Goal: Obtain resource: Obtain resource

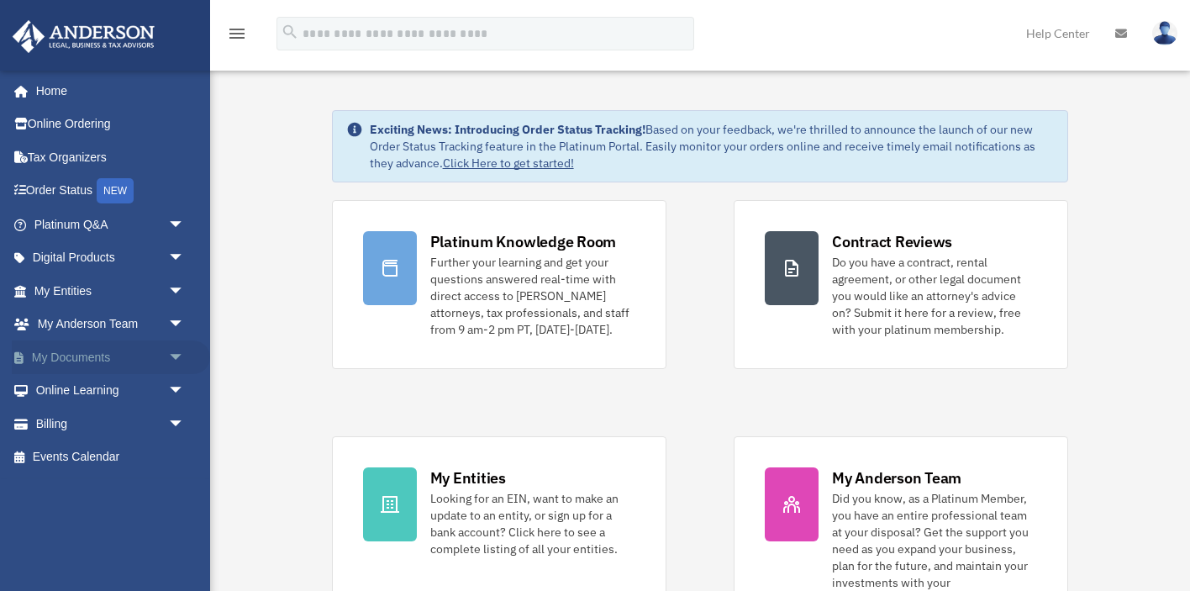
click at [106, 370] on link "My Documents arrow_drop_down" at bounding box center [111, 357] width 198 height 34
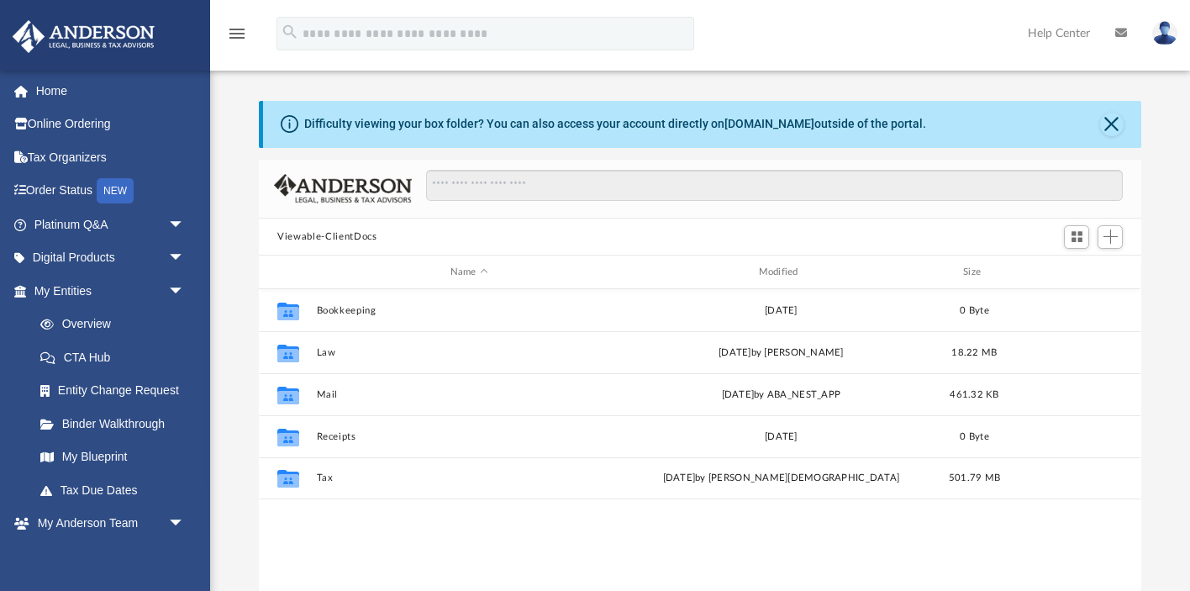
scroll to position [382, 881]
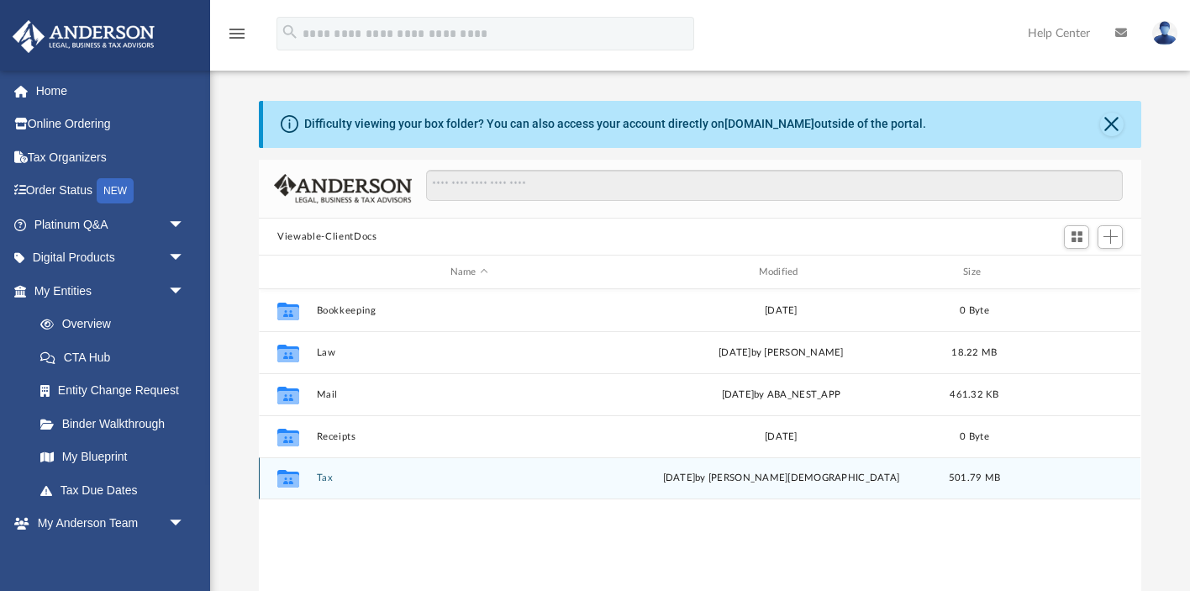
click at [329, 471] on div "Collaborated Folder Tax [DATE] by [PERSON_NAME] 501.79 MB" at bounding box center [699, 478] width 881 height 42
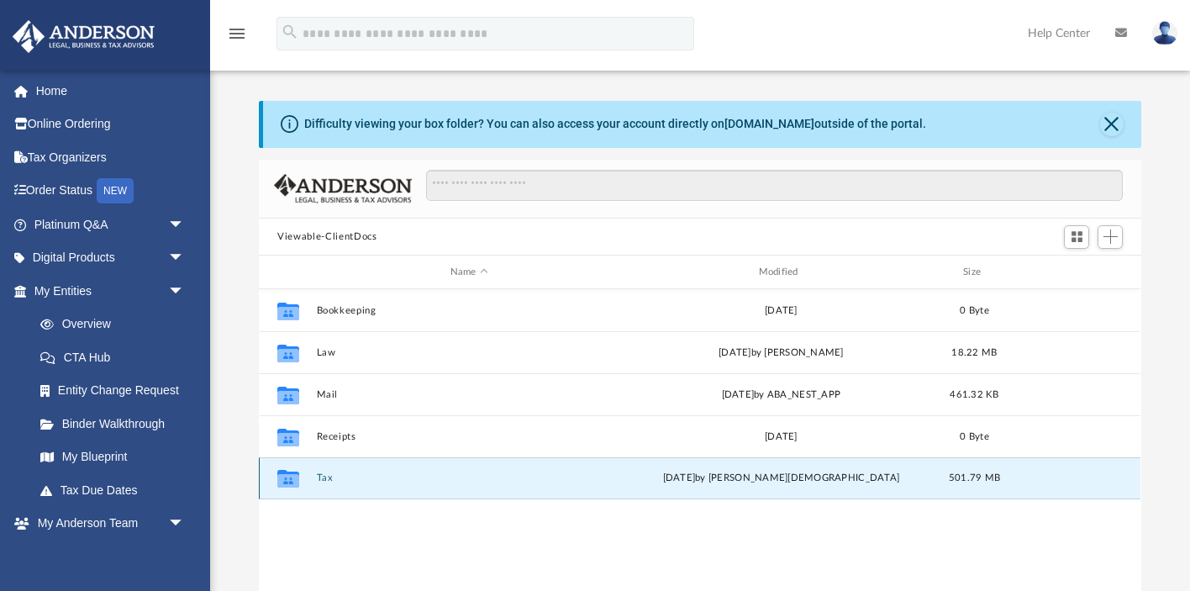
click at [329, 477] on button "Tax" at bounding box center [469, 478] width 305 height 11
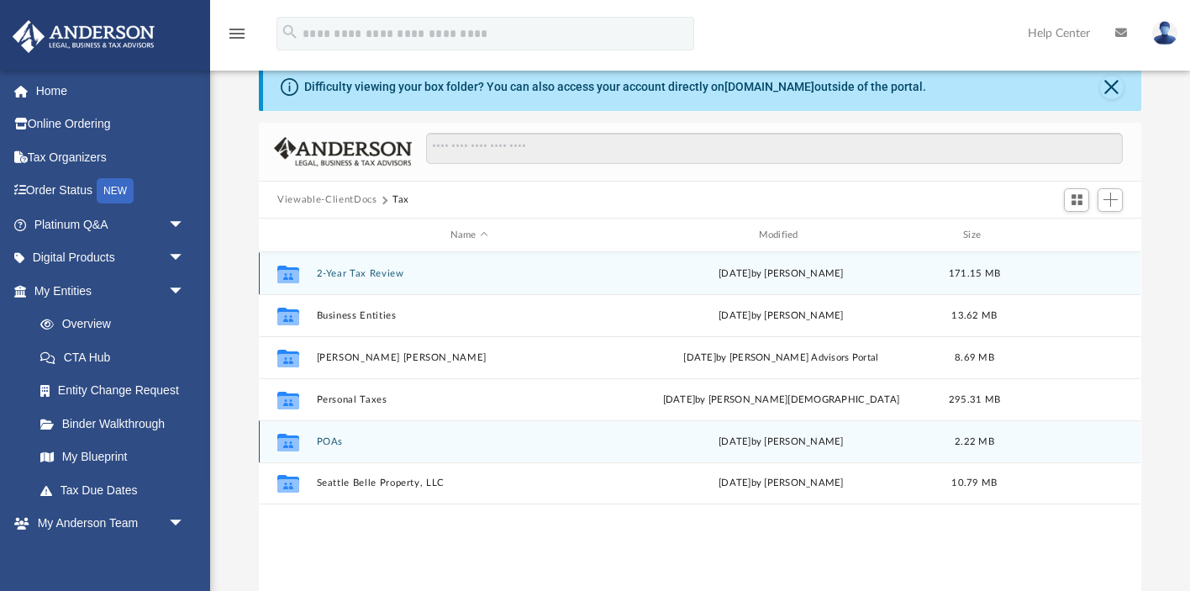
scroll to position [53, 0]
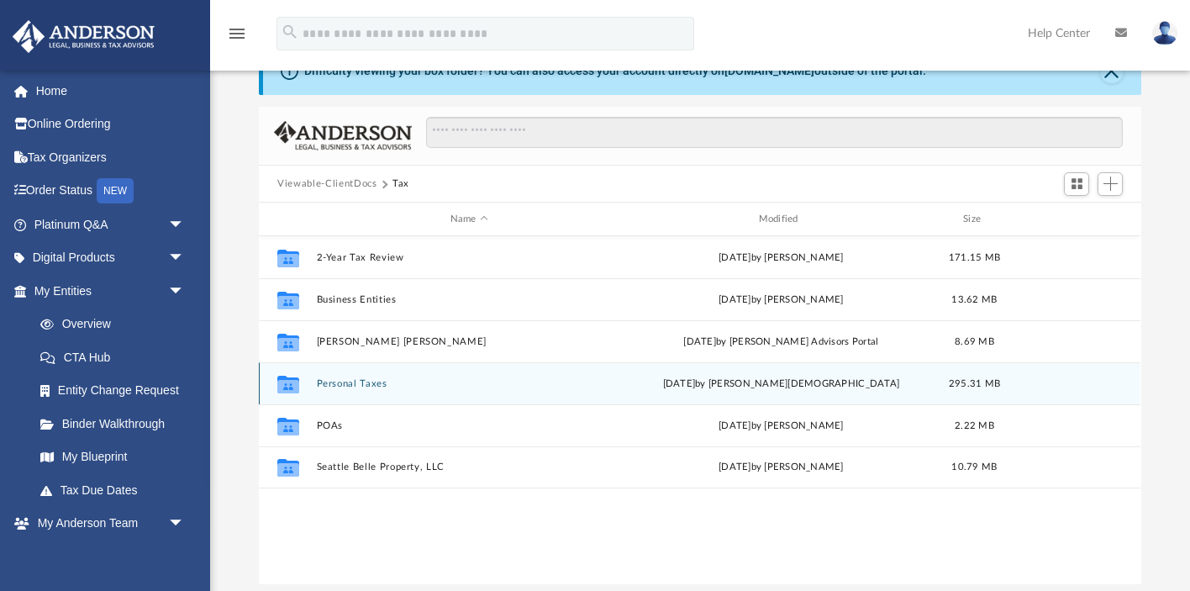
click at [362, 388] on div "Collaborated Folder Personal Taxes [DATE] by [PERSON_NAME][DEMOGRAPHIC_DATA] 29…" at bounding box center [699, 383] width 881 height 42
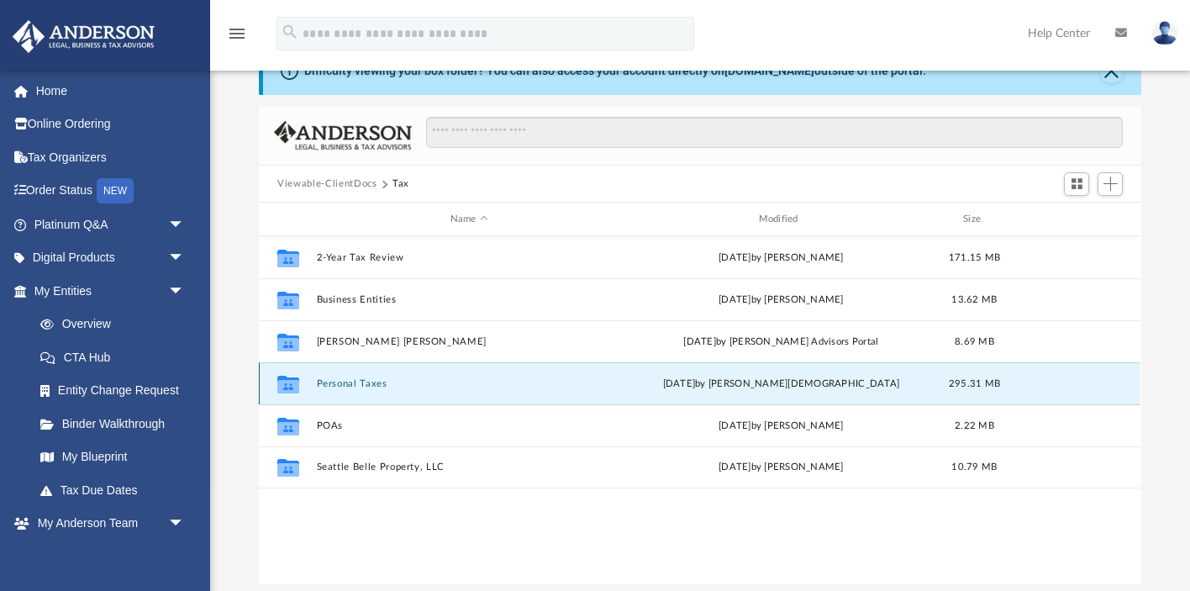
click at [361, 385] on button "Personal Taxes" at bounding box center [469, 383] width 305 height 11
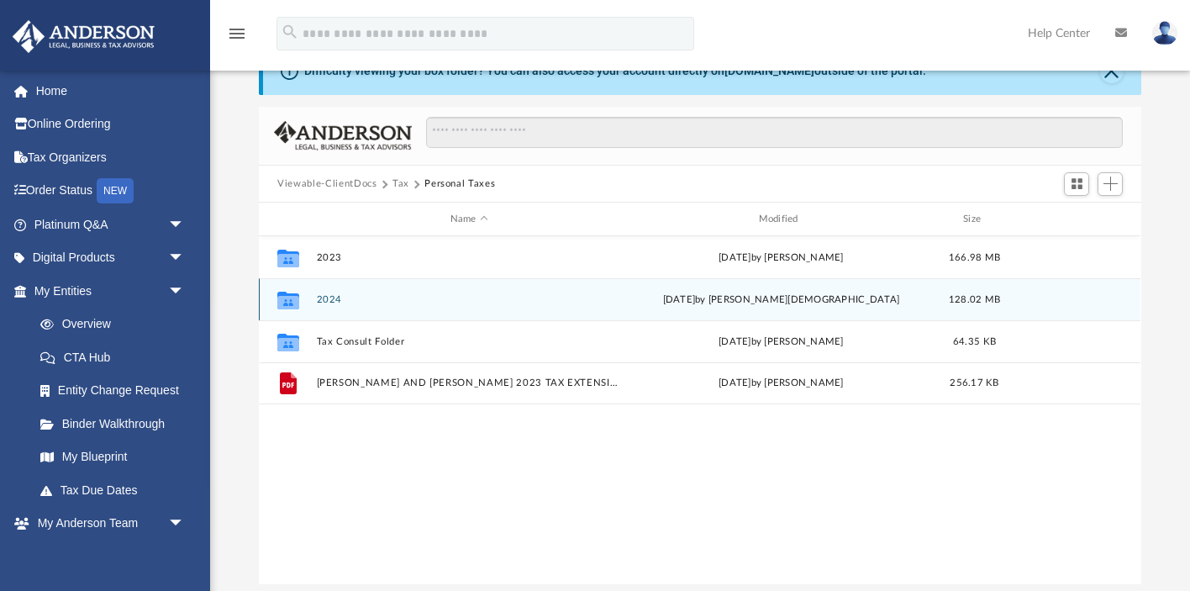
click at [331, 303] on button "2024" at bounding box center [469, 299] width 305 height 11
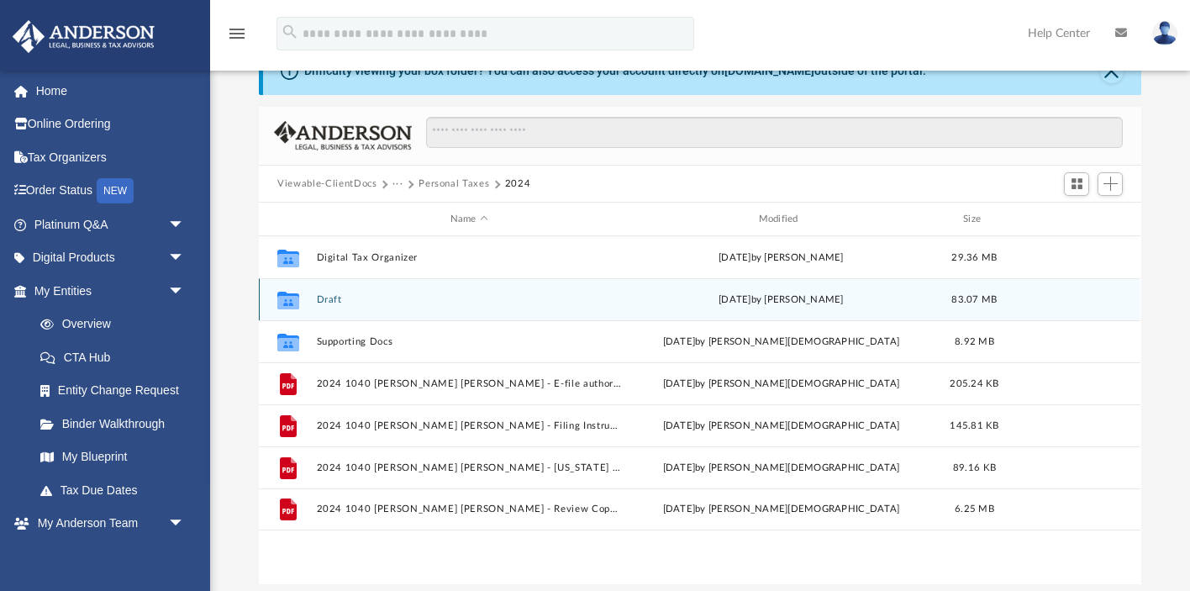
click at [338, 301] on button "Draft" at bounding box center [469, 299] width 305 height 11
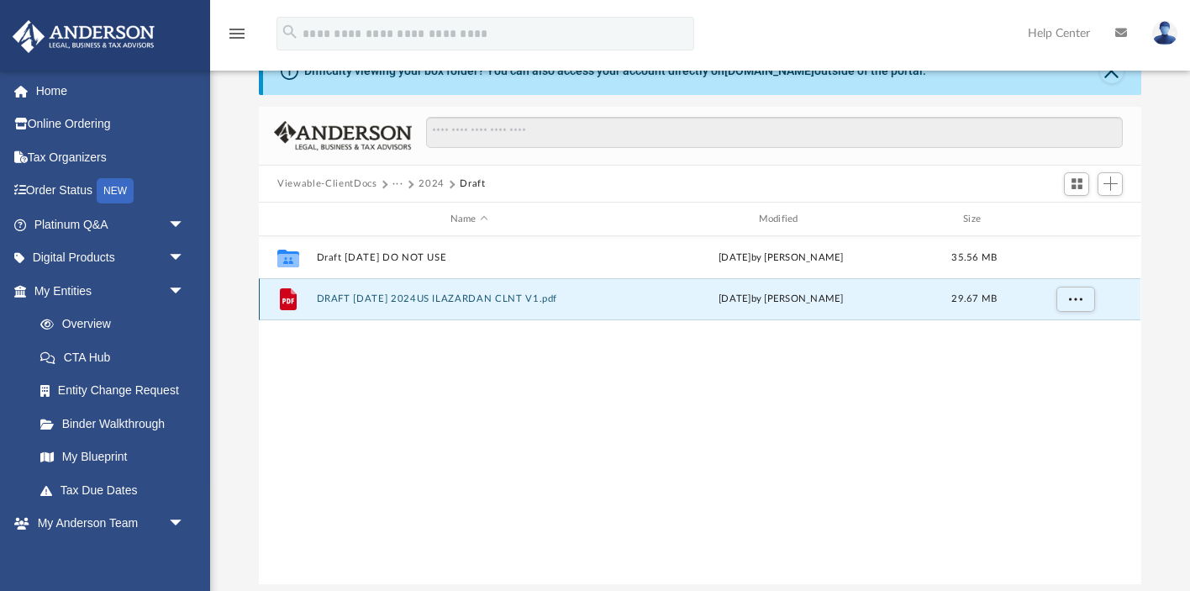
click at [374, 300] on button "DRAFT [DATE] 2024US ILAZARDAN CLNT V1.pdf" at bounding box center [469, 299] width 305 height 11
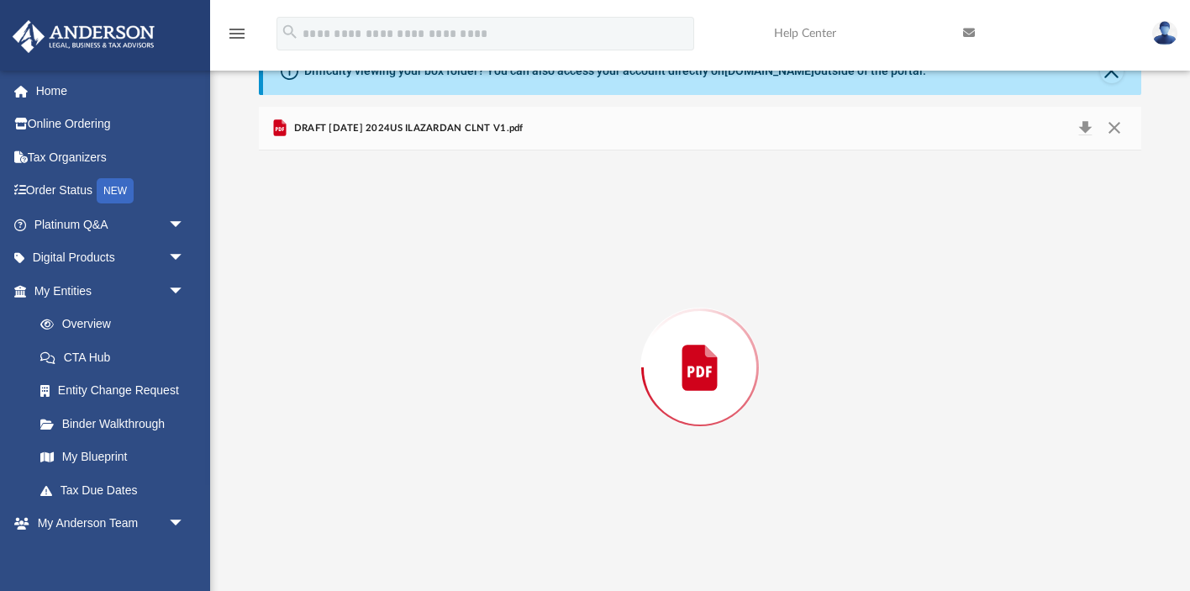
scroll to position [32551, 0]
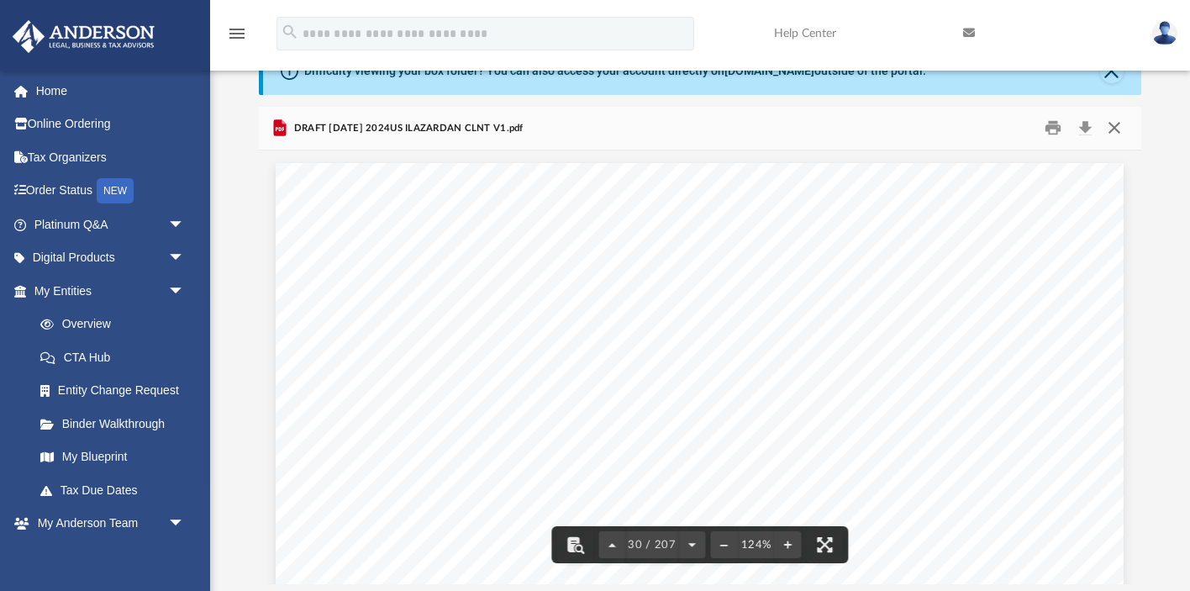
click at [1112, 134] on button "Close" at bounding box center [1114, 128] width 30 height 26
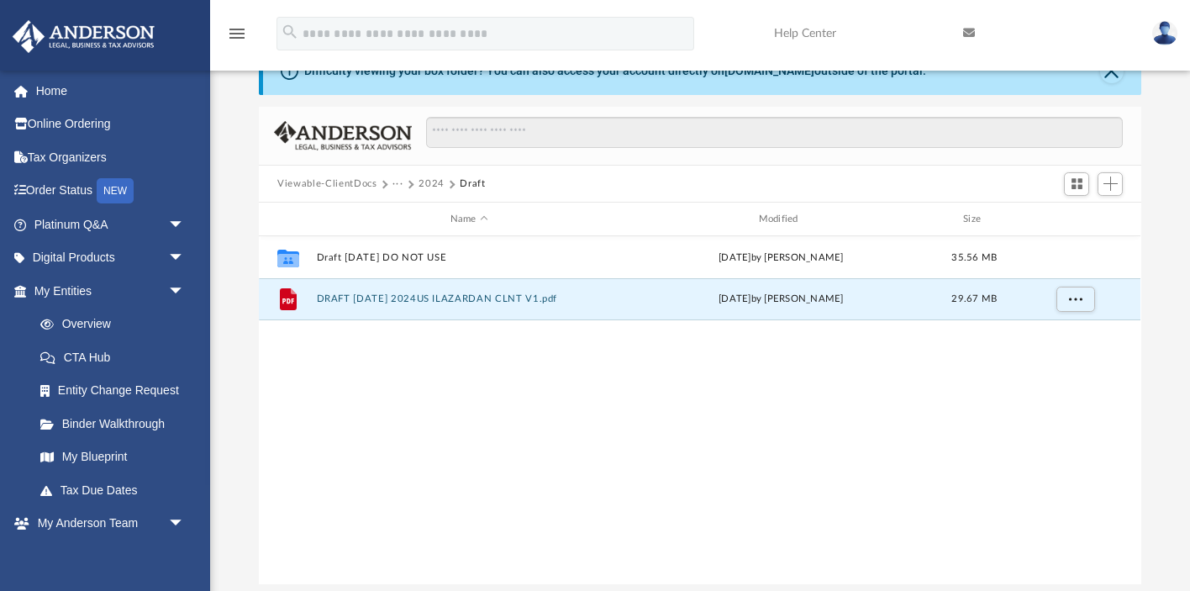
click at [422, 190] on button "2024" at bounding box center [431, 183] width 26 height 15
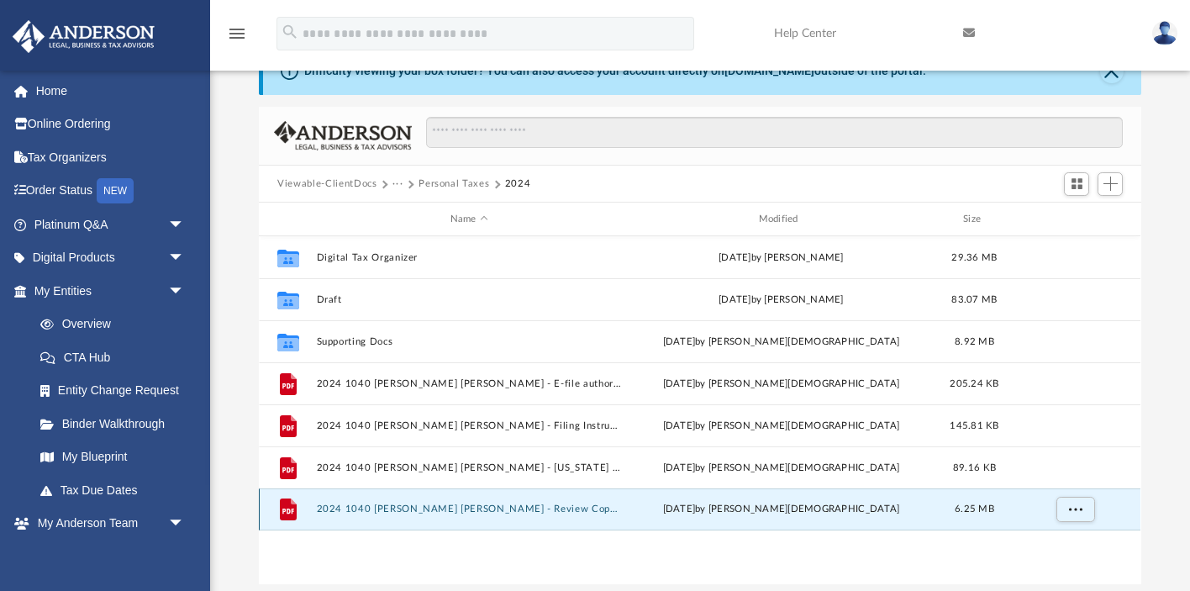
click at [432, 508] on button "2024 1040 [PERSON_NAME] [PERSON_NAME] - Review Copy.pdf" at bounding box center [469, 509] width 305 height 11
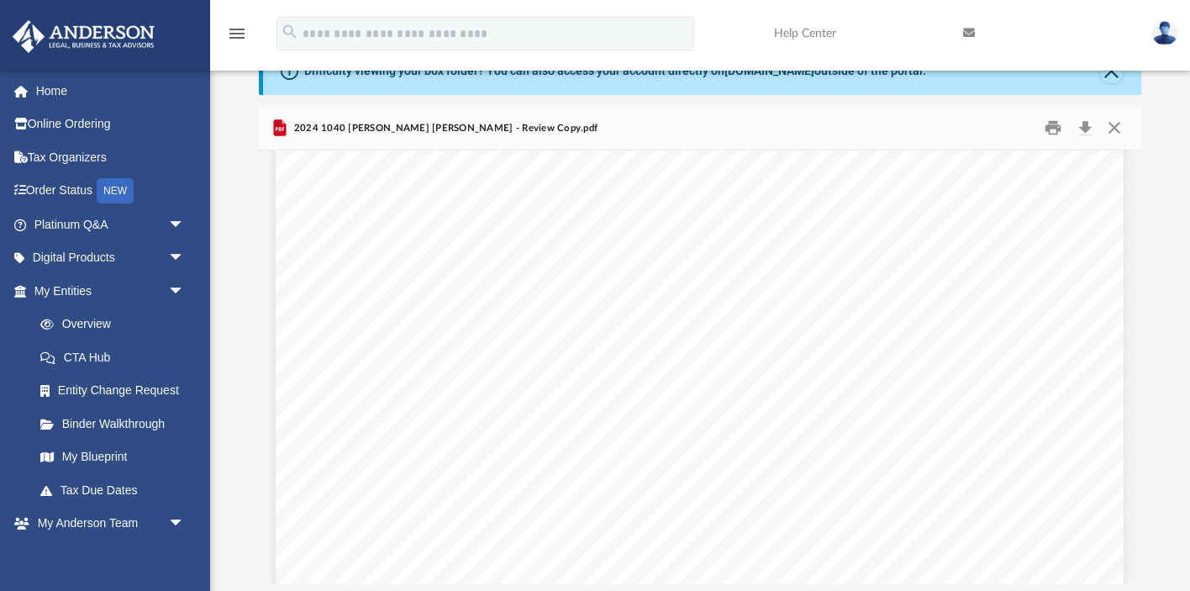
scroll to position [4750, 0]
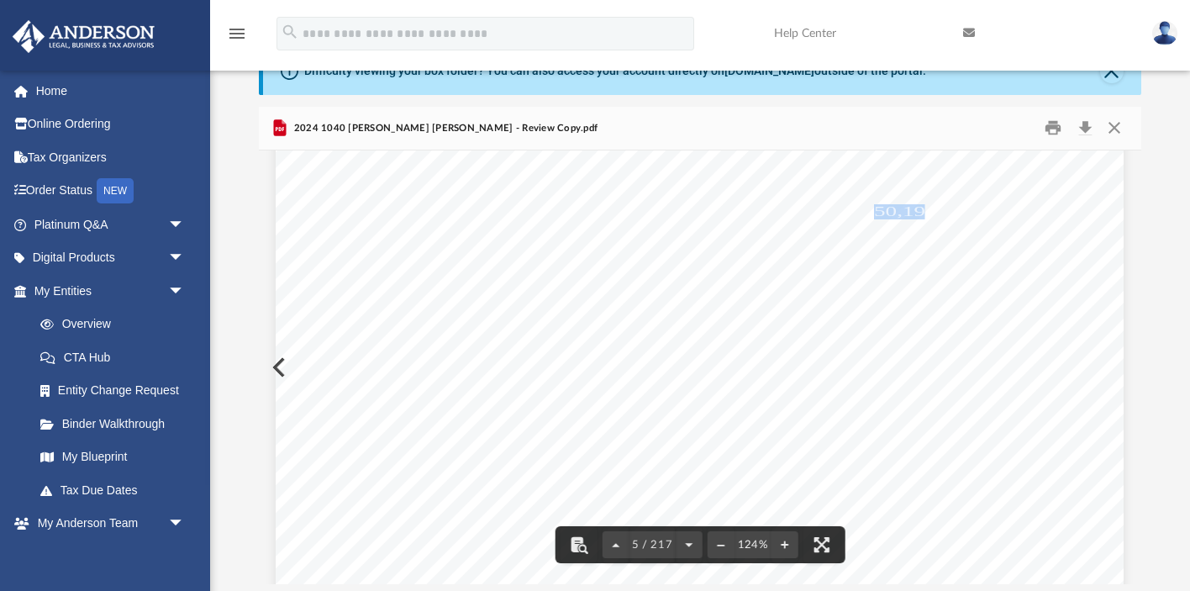
drag, startPoint x: 877, startPoint y: 208, endPoint x: 929, endPoint y: 217, distance: 51.9
click at [929, 217] on span "50,198." at bounding box center [908, 211] width 69 height 13
click at [927, 234] on span "41,988." at bounding box center [908, 228] width 69 height 13
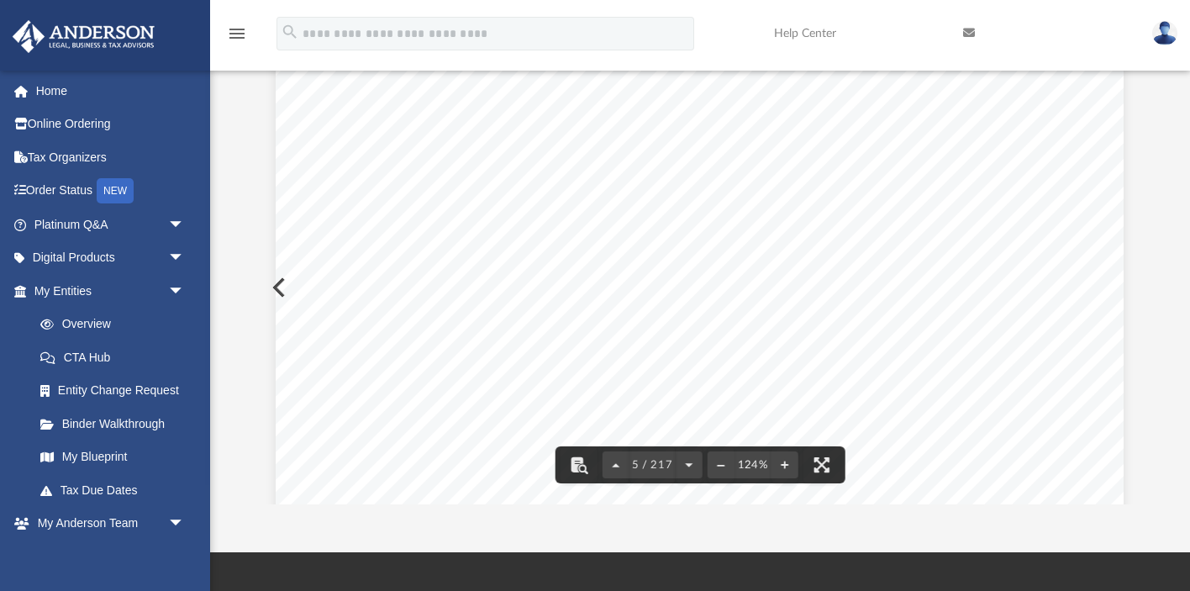
scroll to position [4811, 0]
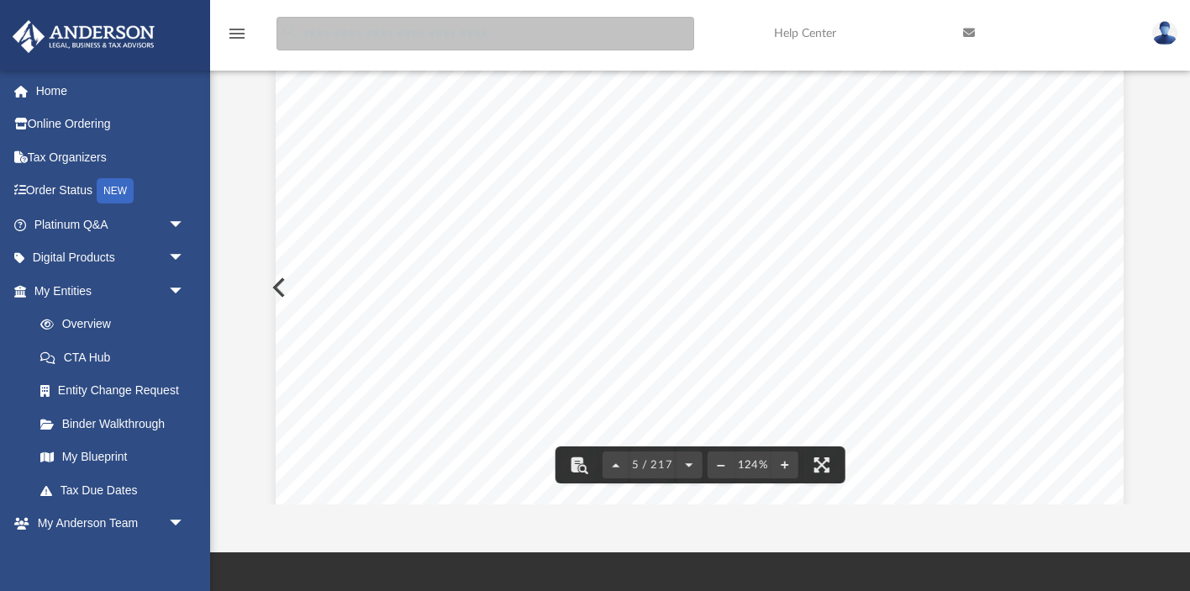
click at [480, 39] on input "search" at bounding box center [485, 34] width 418 height 34
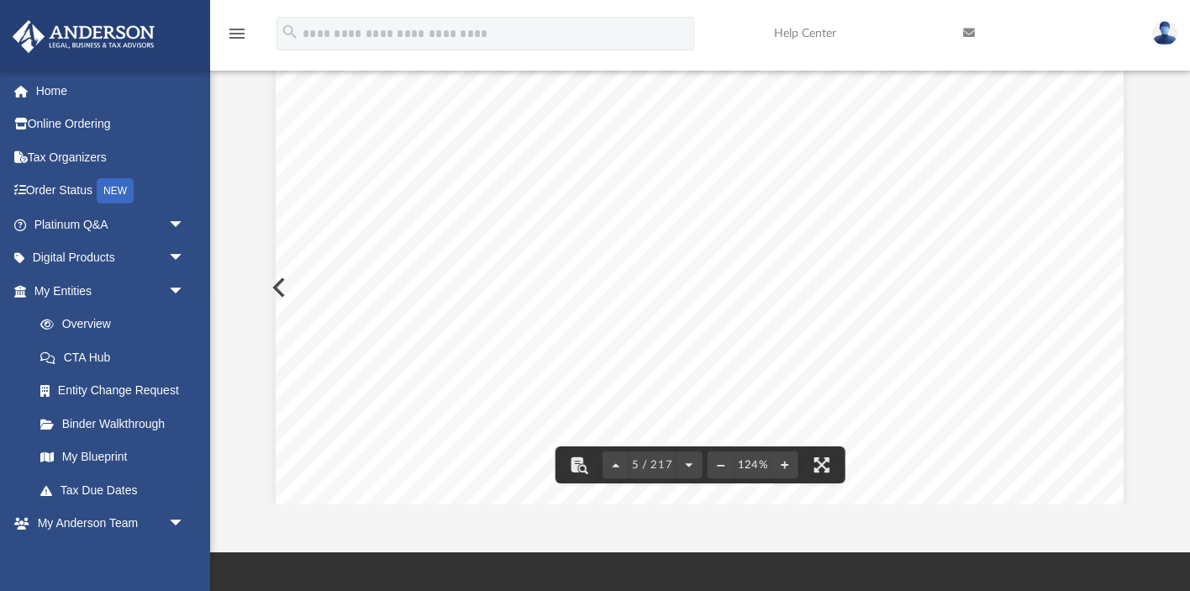
click at [517, 208] on div "426301 [DATE] Tax Year Tax Year [DATE] Increase (Decrease) Description 2023 Nam…" at bounding box center [700, 310] width 848 height 1097
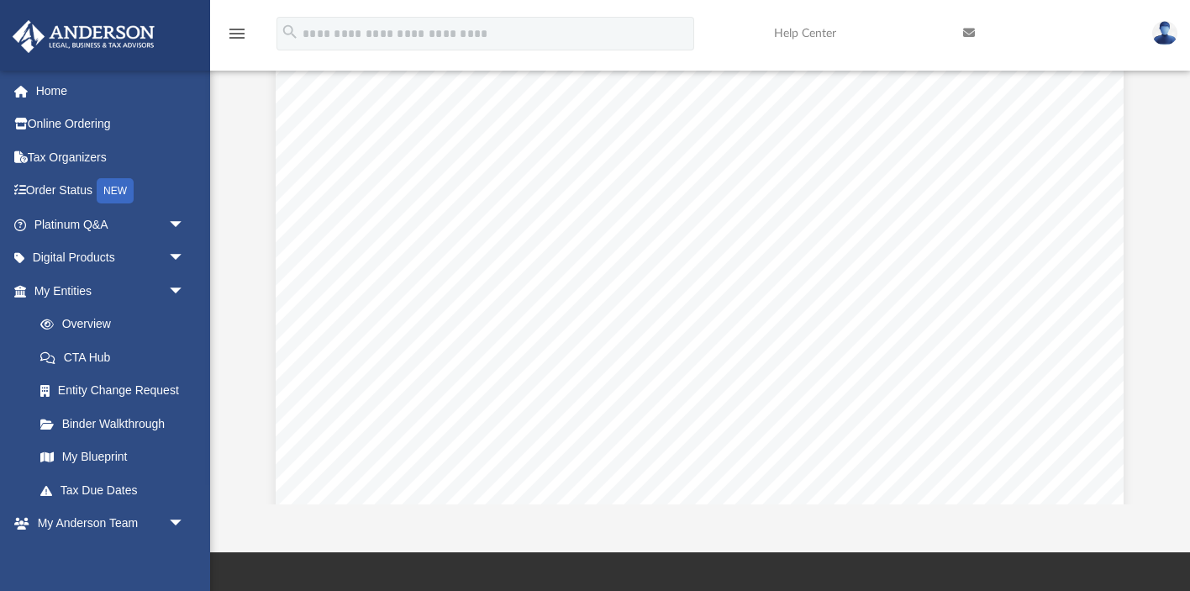
scroll to position [10406, 0]
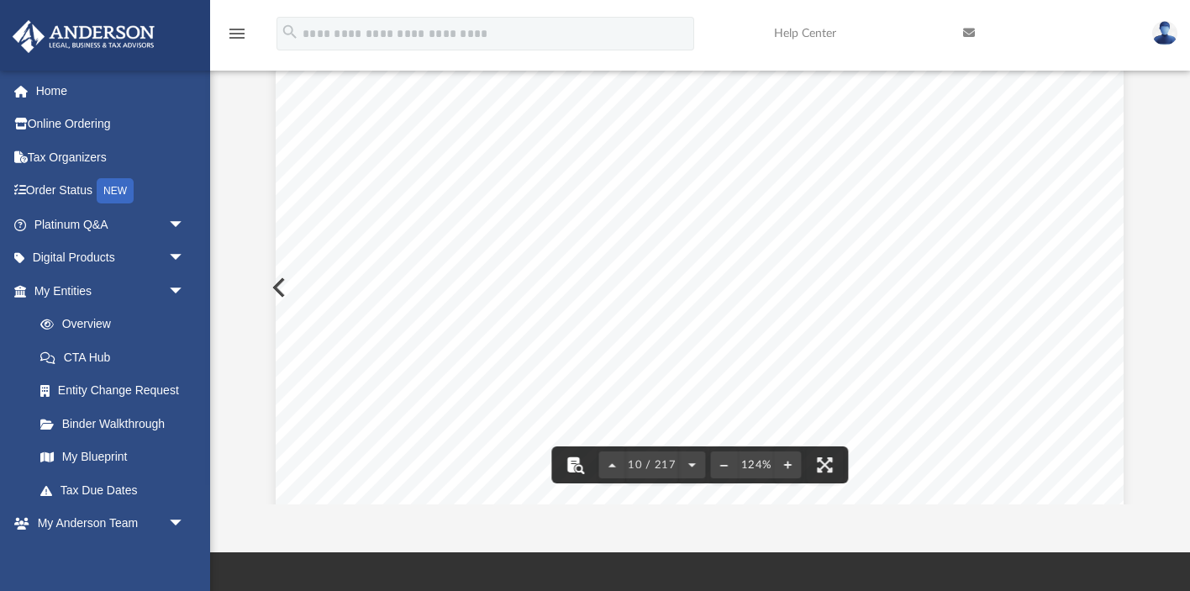
click at [578, 463] on button "File preview" at bounding box center [574, 464] width 37 height 37
click at [919, 88] on input "Search input" at bounding box center [951, 90] width 168 height 29
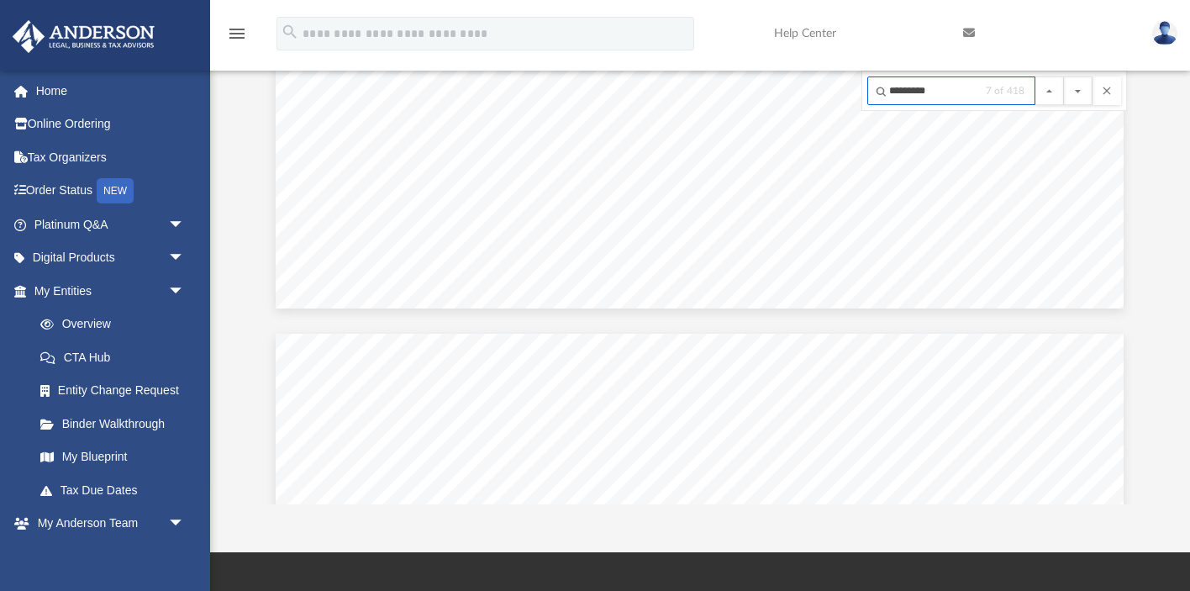
scroll to position [16608, 0]
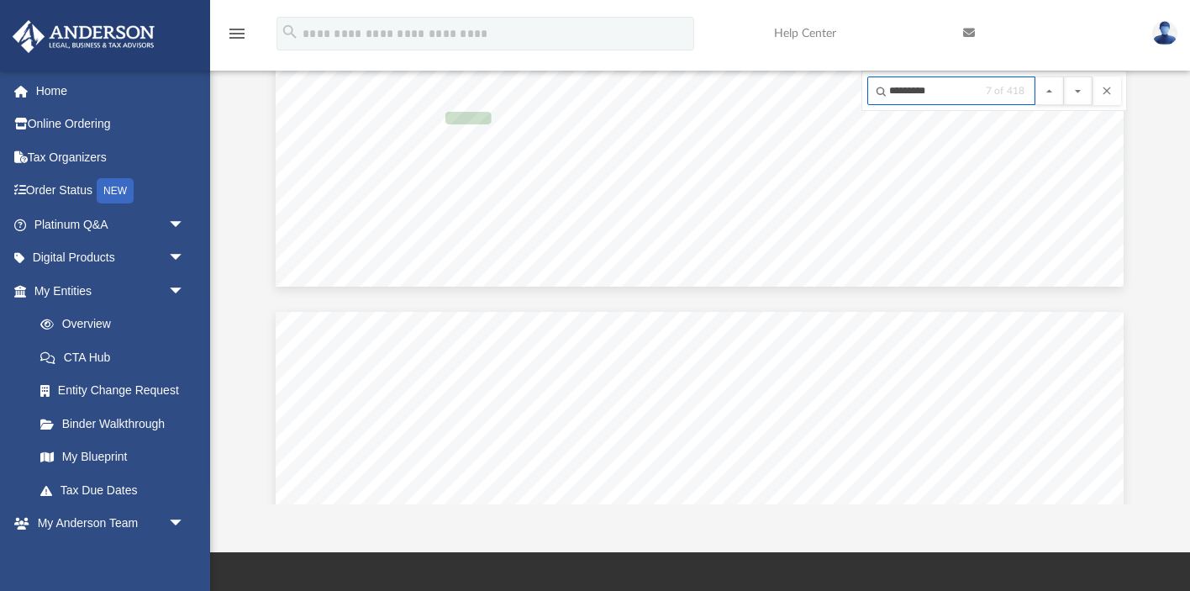
type input "**********"
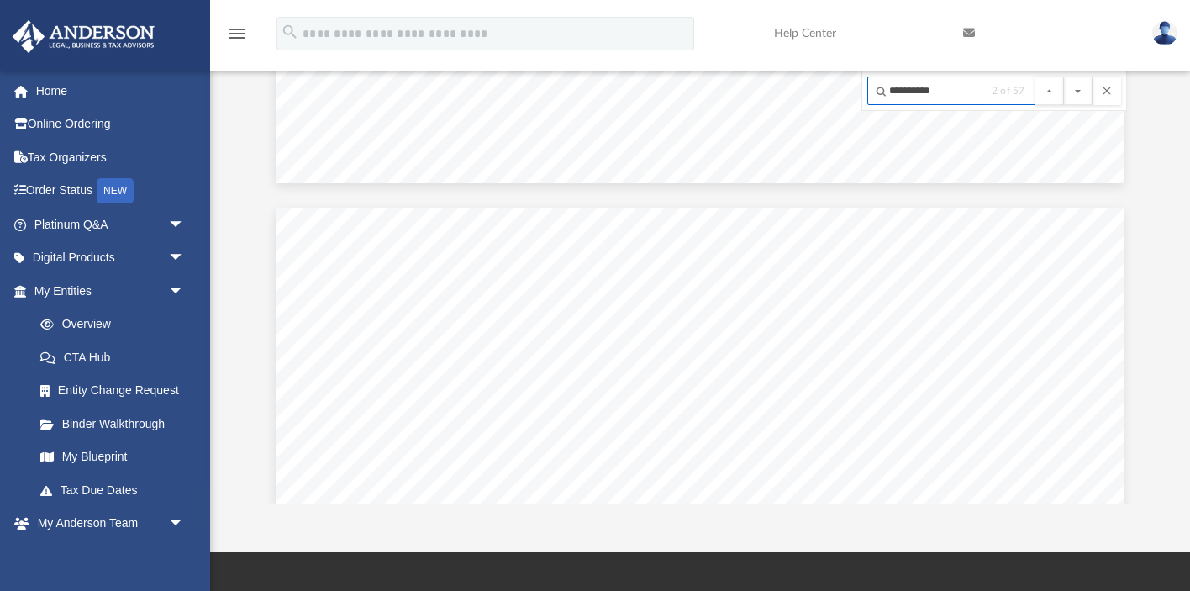
scroll to position [15624, 0]
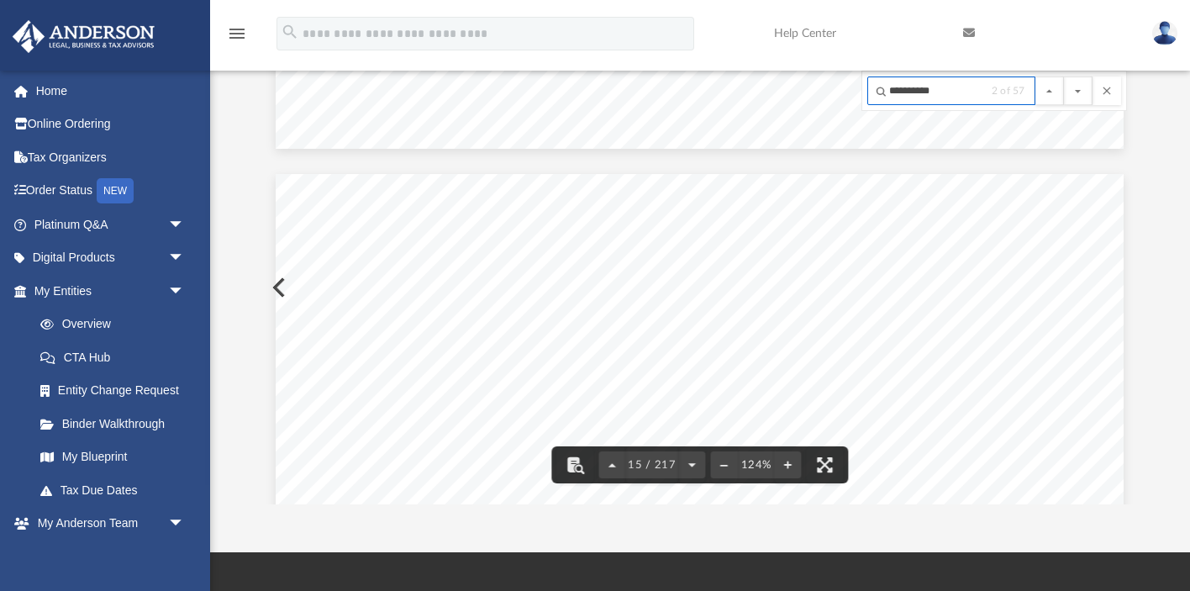
drag, startPoint x: 953, startPoint y: 94, endPoint x: 880, endPoint y: 87, distance: 73.4
click at [880, 87] on input "**********" at bounding box center [951, 90] width 168 height 29
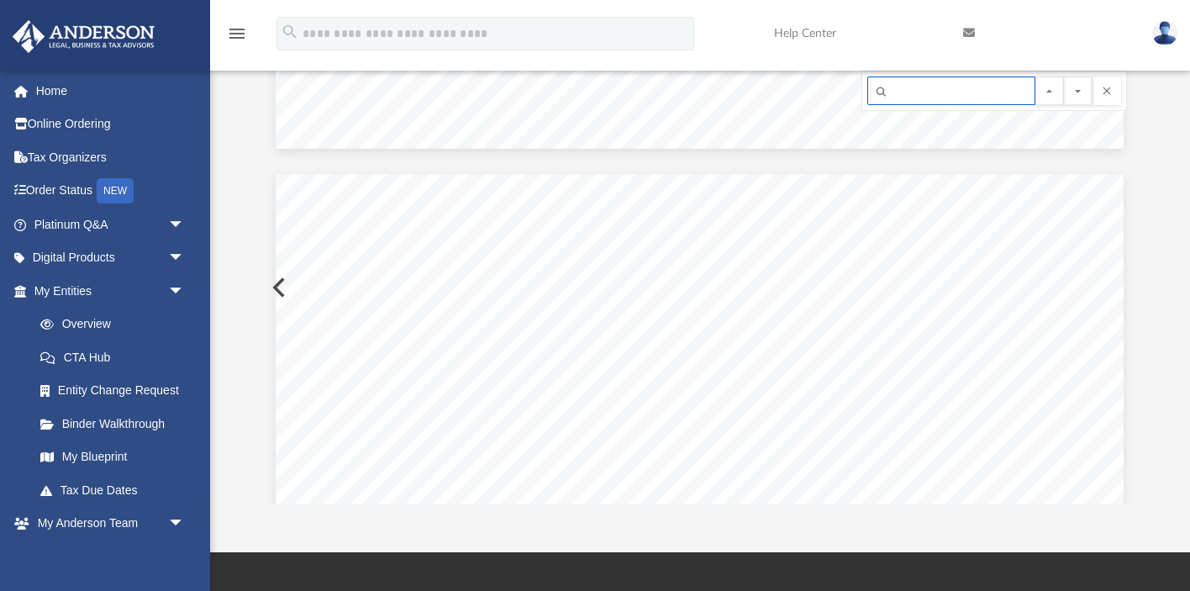
type input "*"
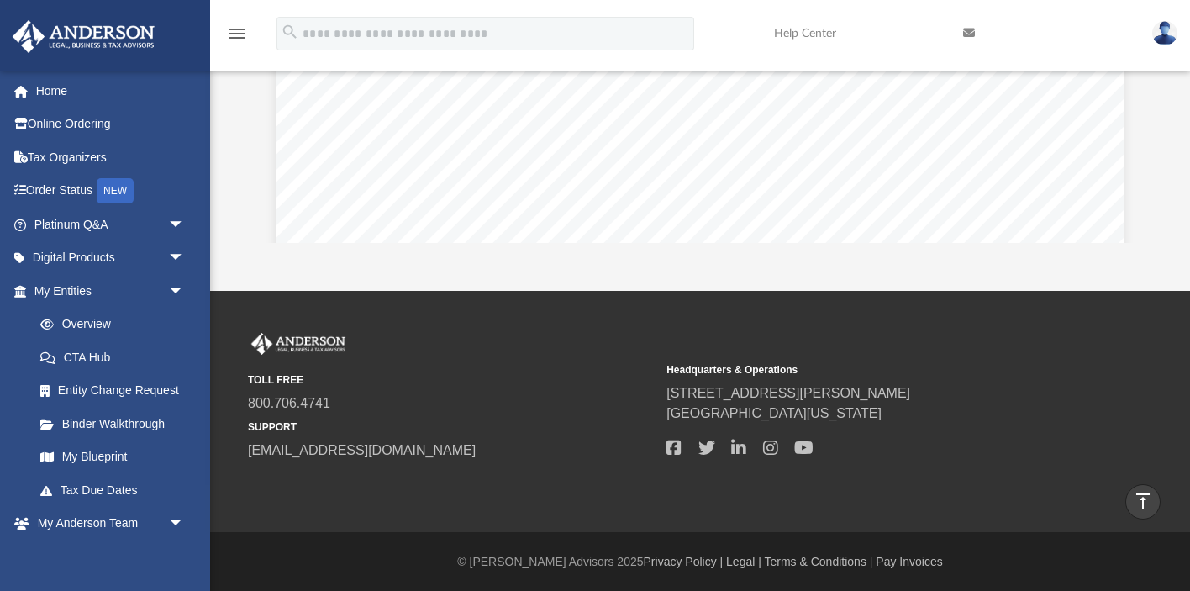
scroll to position [25260, 0]
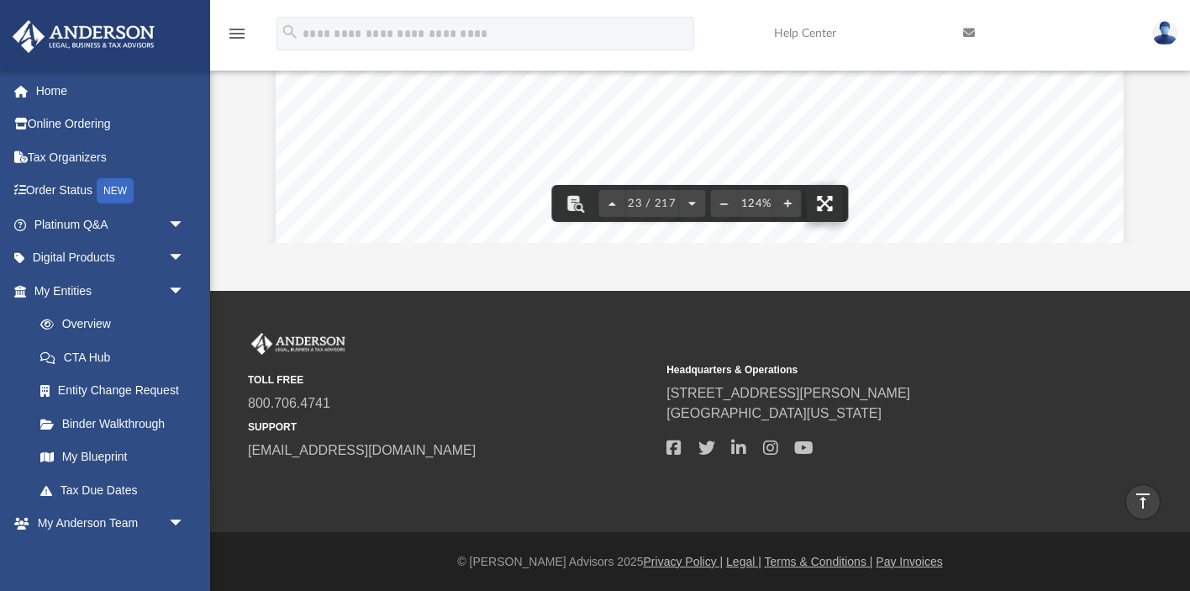
type input "**********"
click at [817, 205] on button "File preview" at bounding box center [825, 203] width 37 height 37
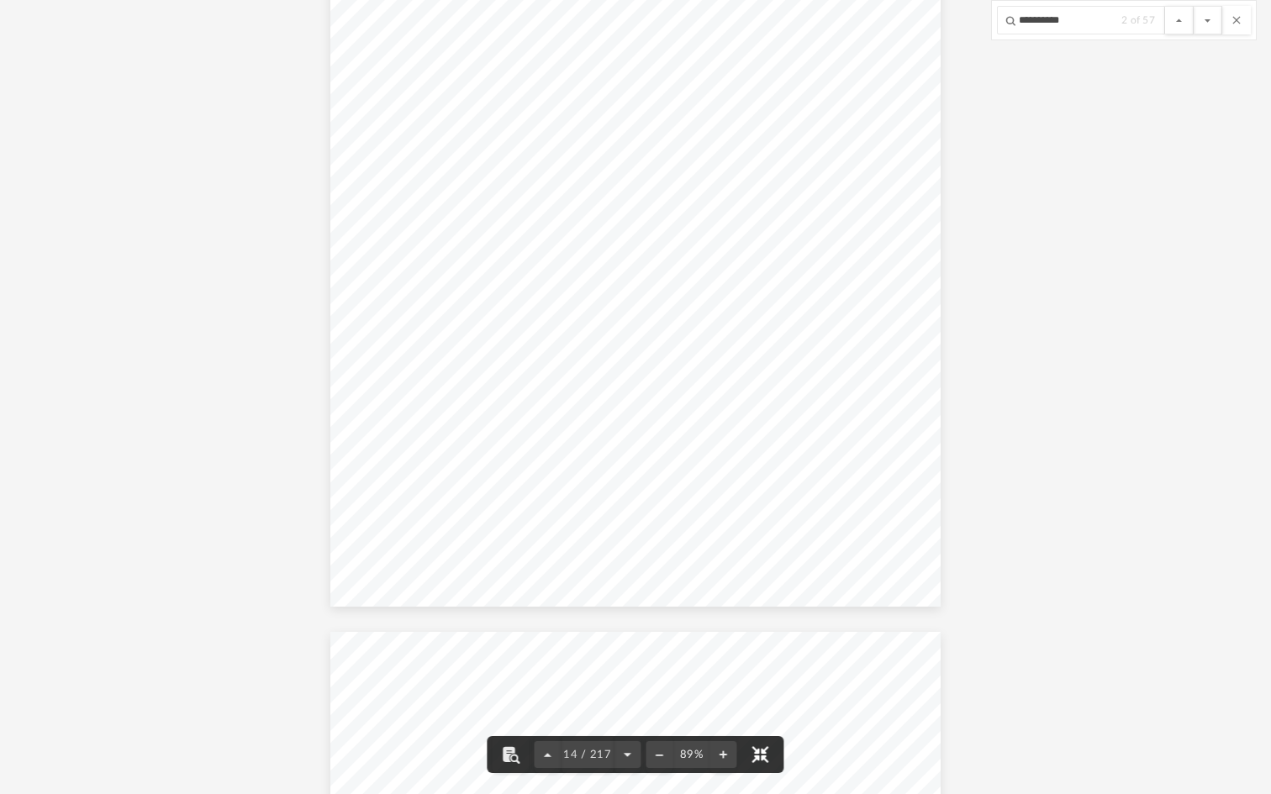
scroll to position [10824, 0]
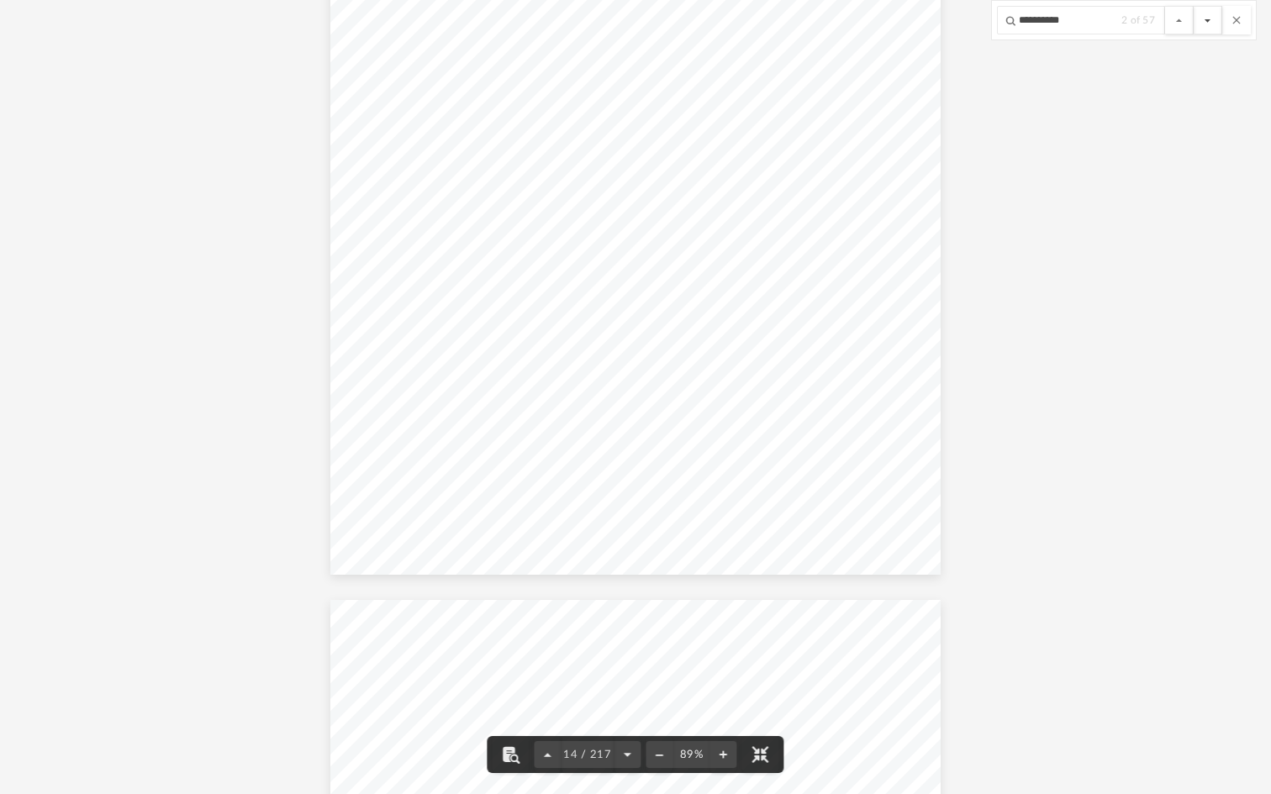
click at [1189, 24] on button "File preview" at bounding box center [1207, 20] width 29 height 29
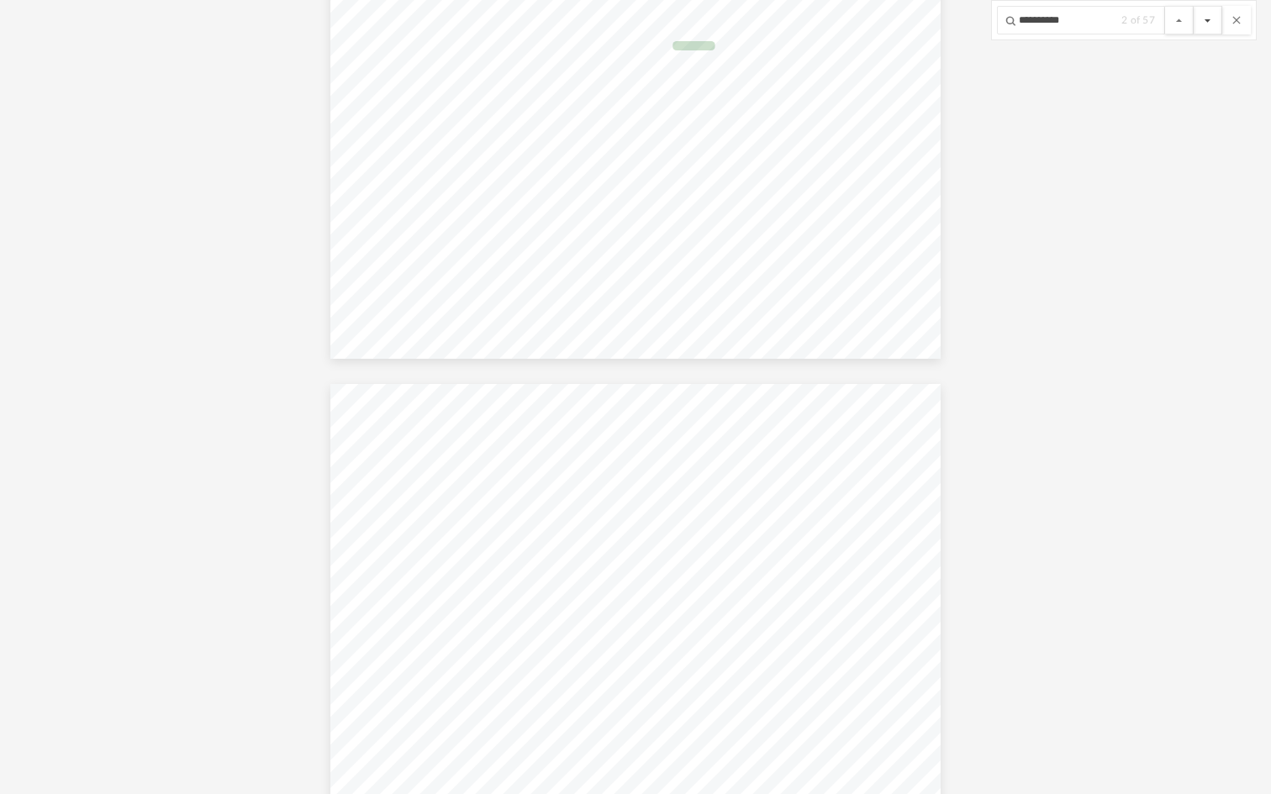
click at [1189, 24] on button "File preview" at bounding box center [1207, 20] width 29 height 29
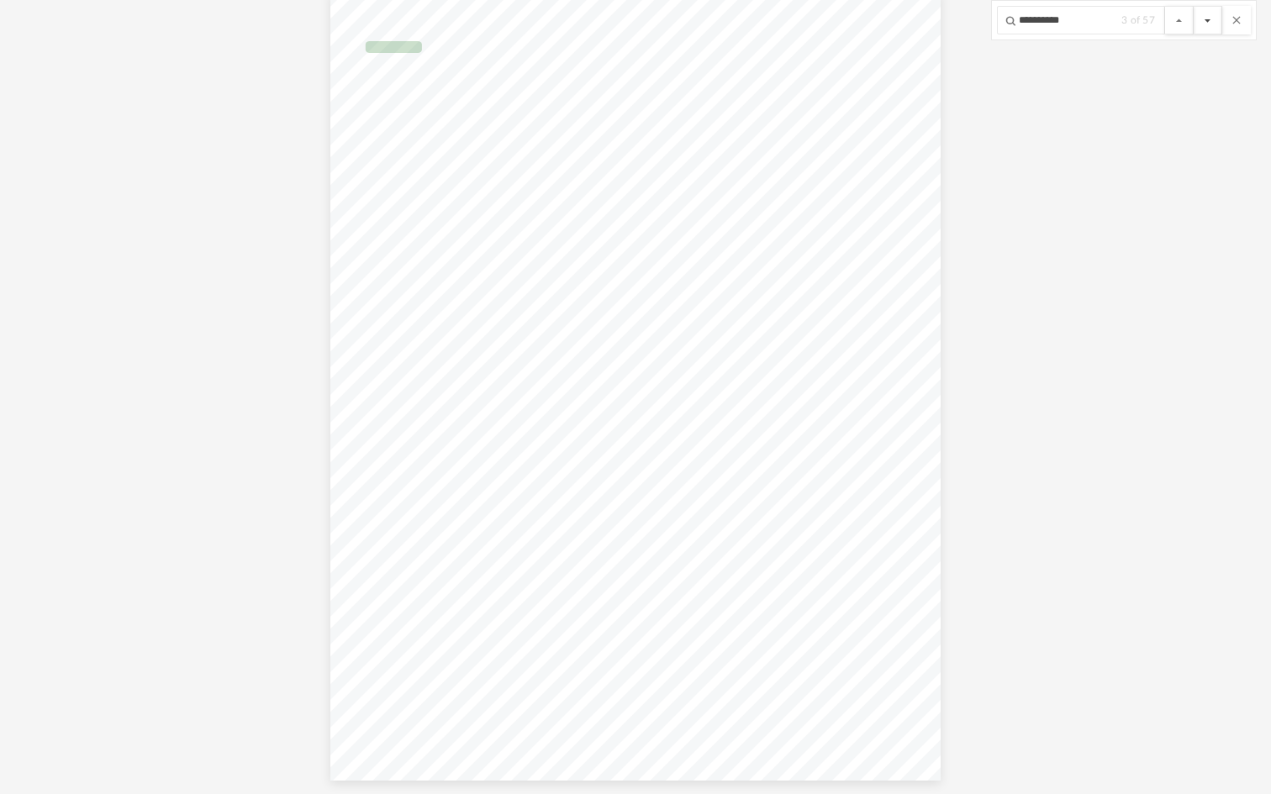
click at [1189, 24] on button "File preview" at bounding box center [1207, 20] width 29 height 29
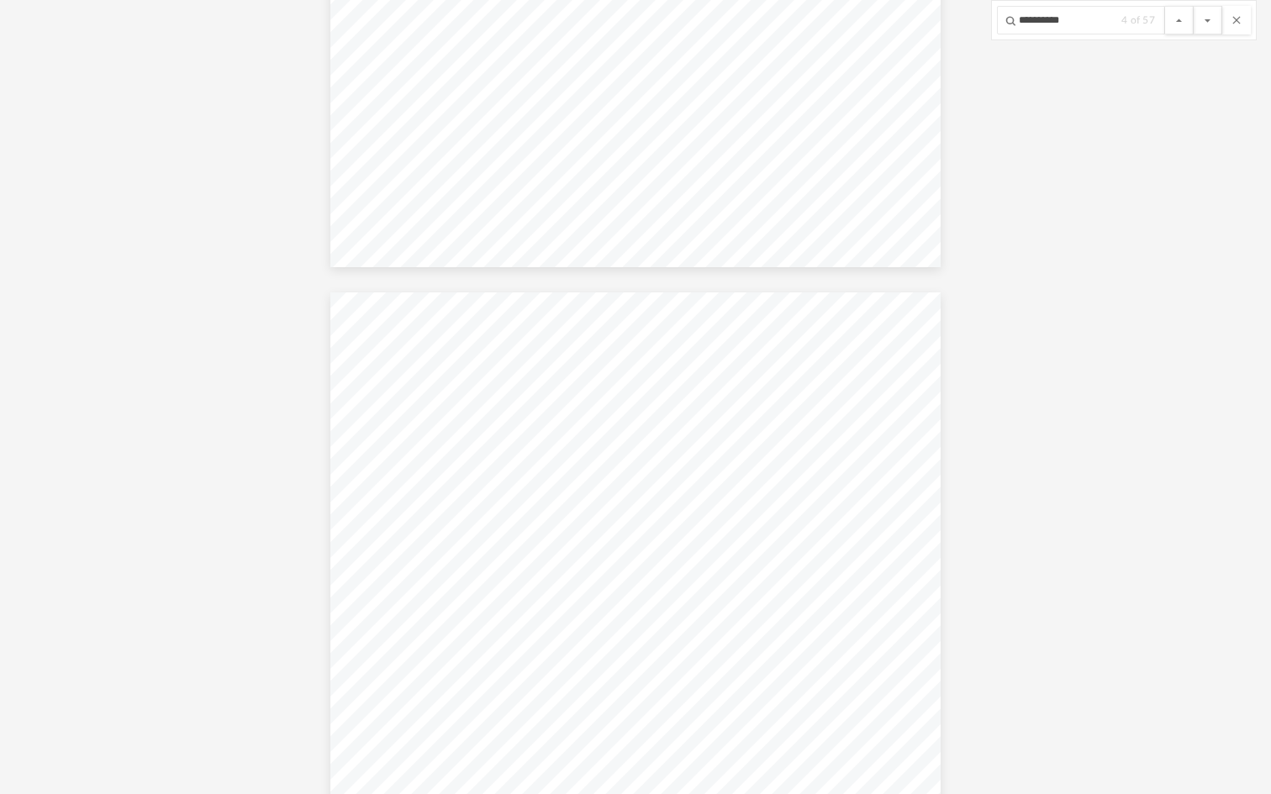
scroll to position [29880, 0]
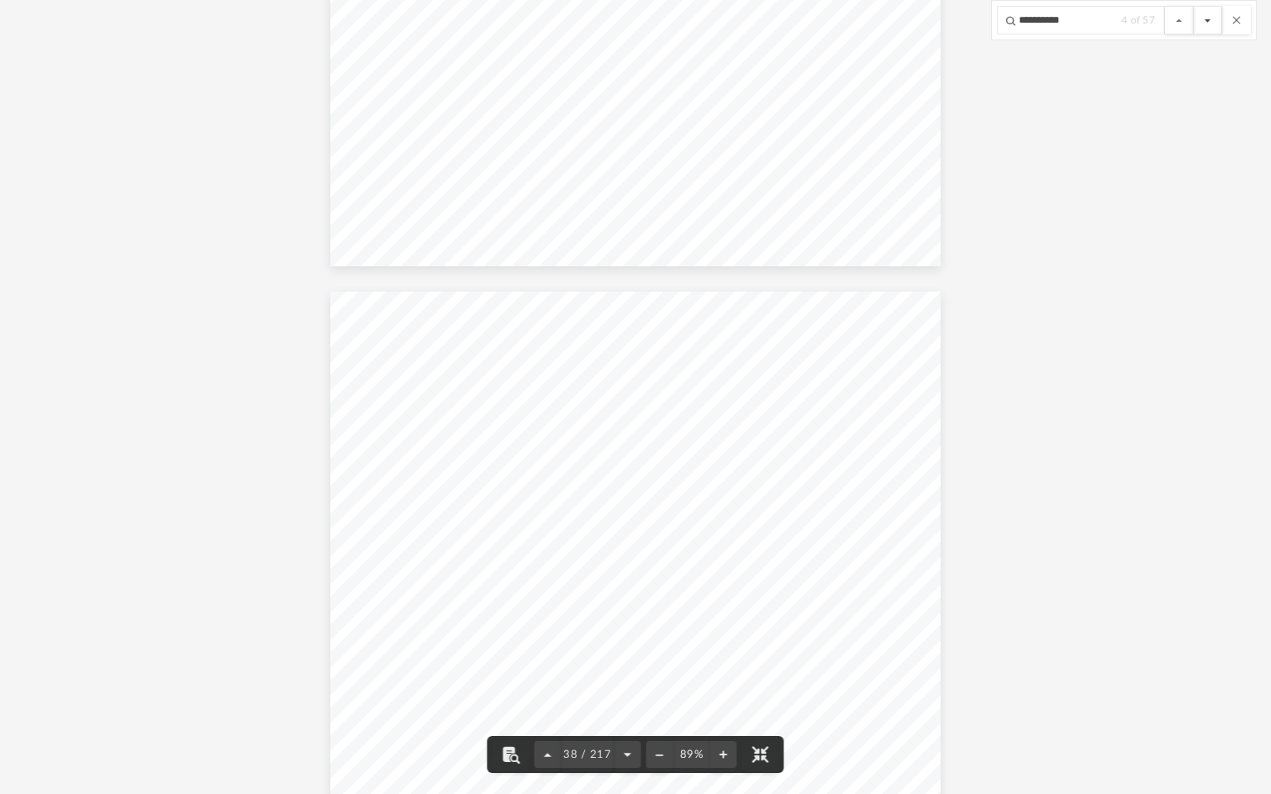
click at [1189, 24] on button "File preview" at bounding box center [1207, 20] width 29 height 29
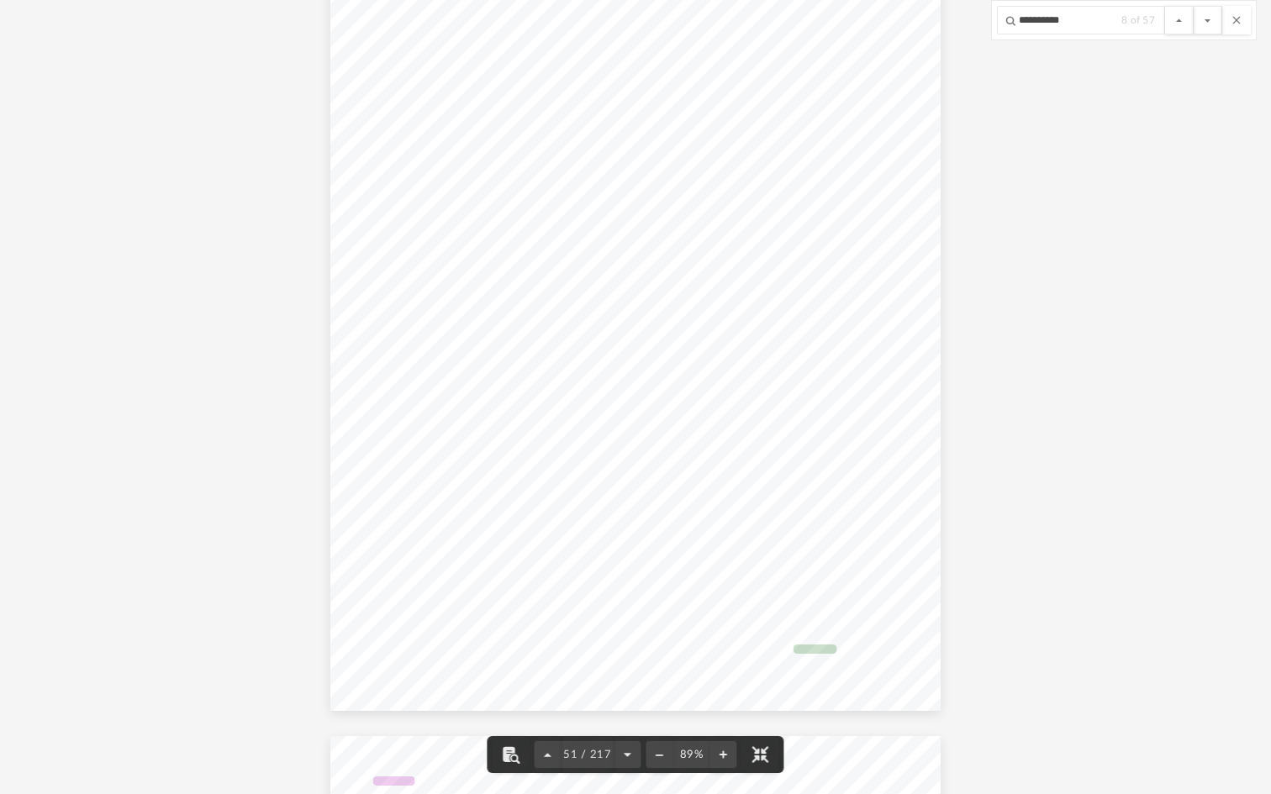
scroll to position [40849, 0]
click at [766, 590] on button "File preview" at bounding box center [760, 754] width 37 height 37
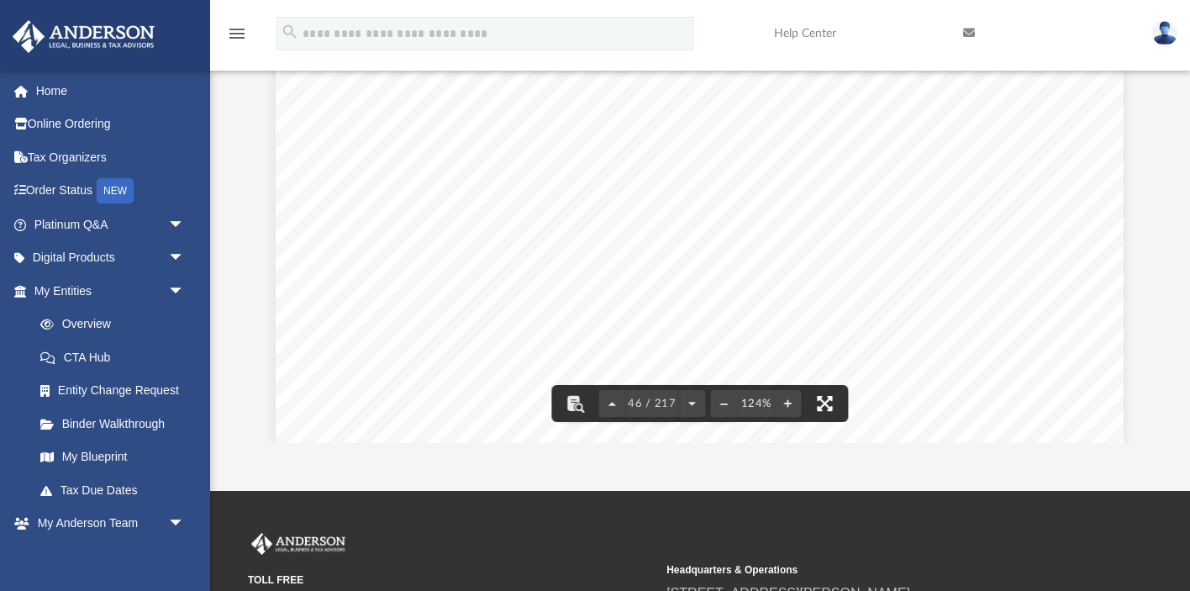
scroll to position [50801, 0]
click at [825, 408] on button "File preview" at bounding box center [825, 403] width 37 height 37
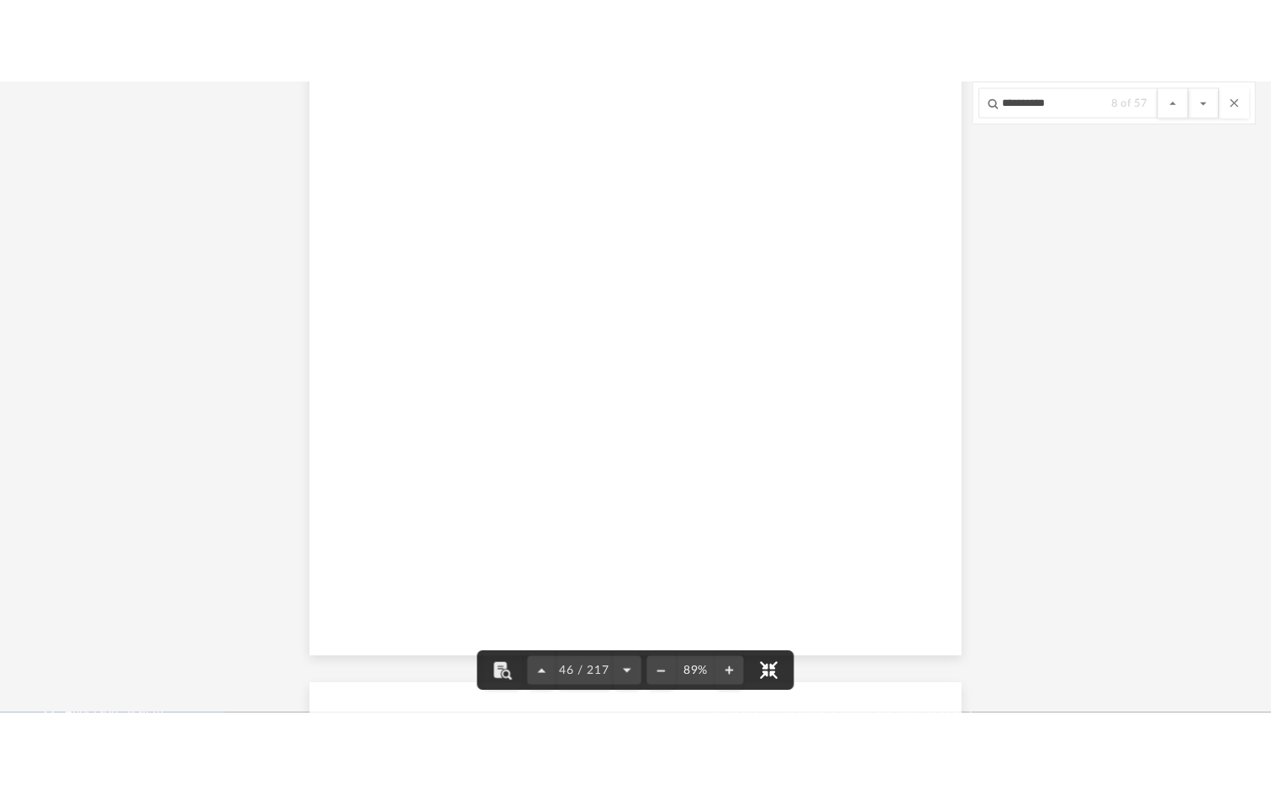
scroll to position [382, 954]
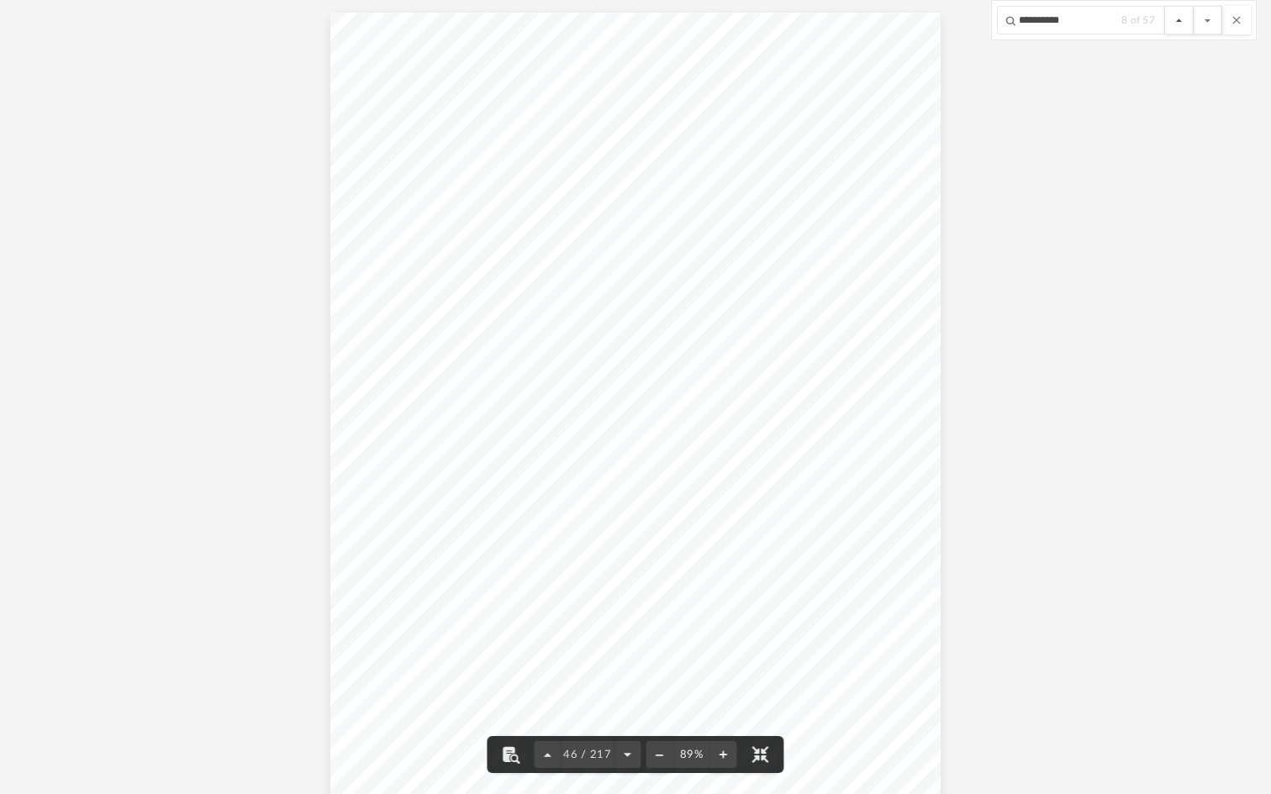
click at [1179, 19] on button "File preview" at bounding box center [1179, 20] width 29 height 29
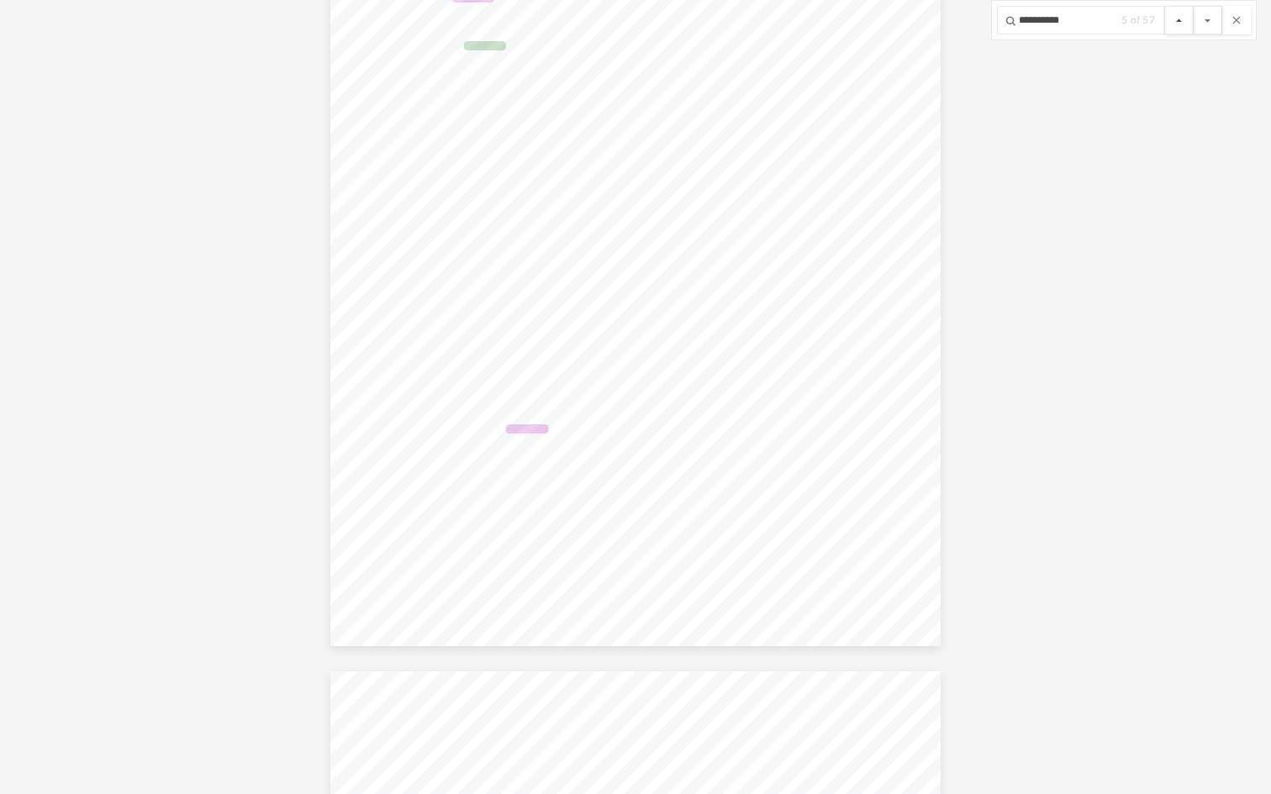
click at [1179, 19] on button "File preview" at bounding box center [1179, 20] width 29 height 29
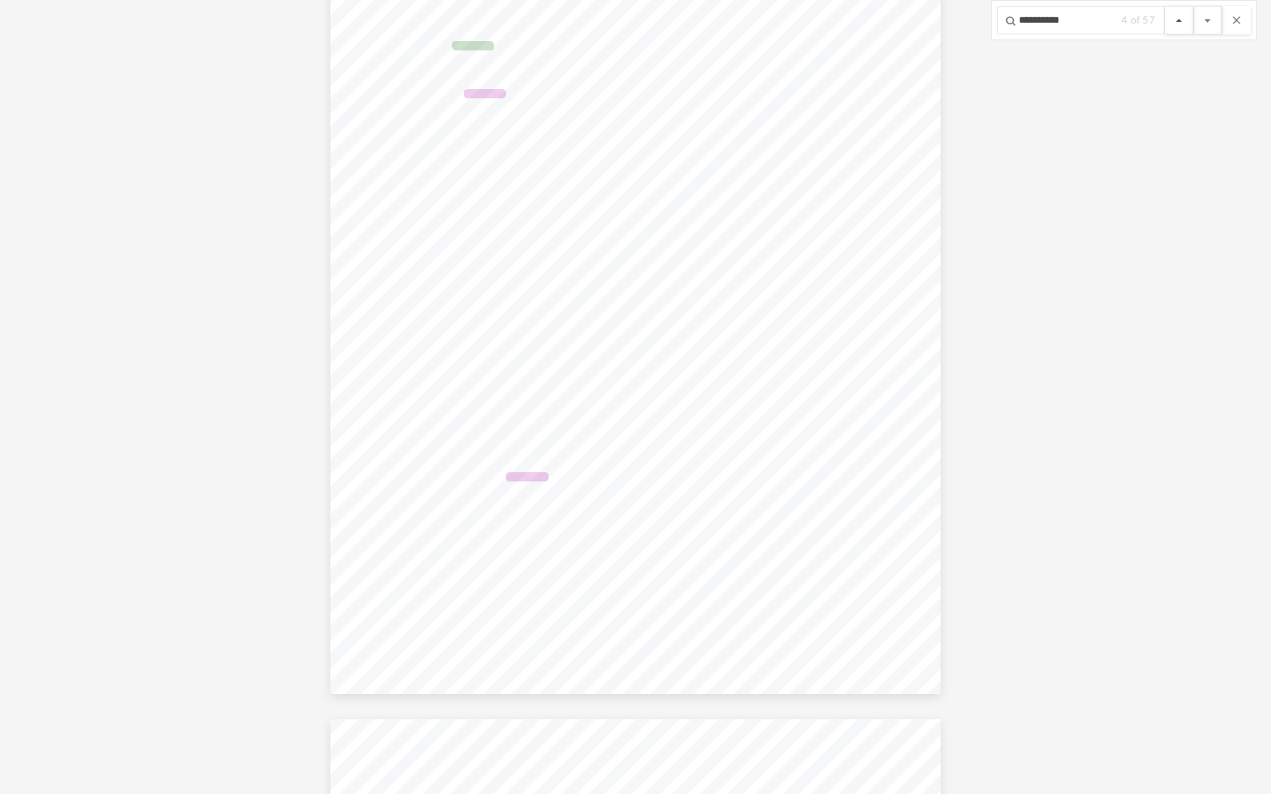
click at [1179, 19] on button "File preview" at bounding box center [1179, 20] width 29 height 29
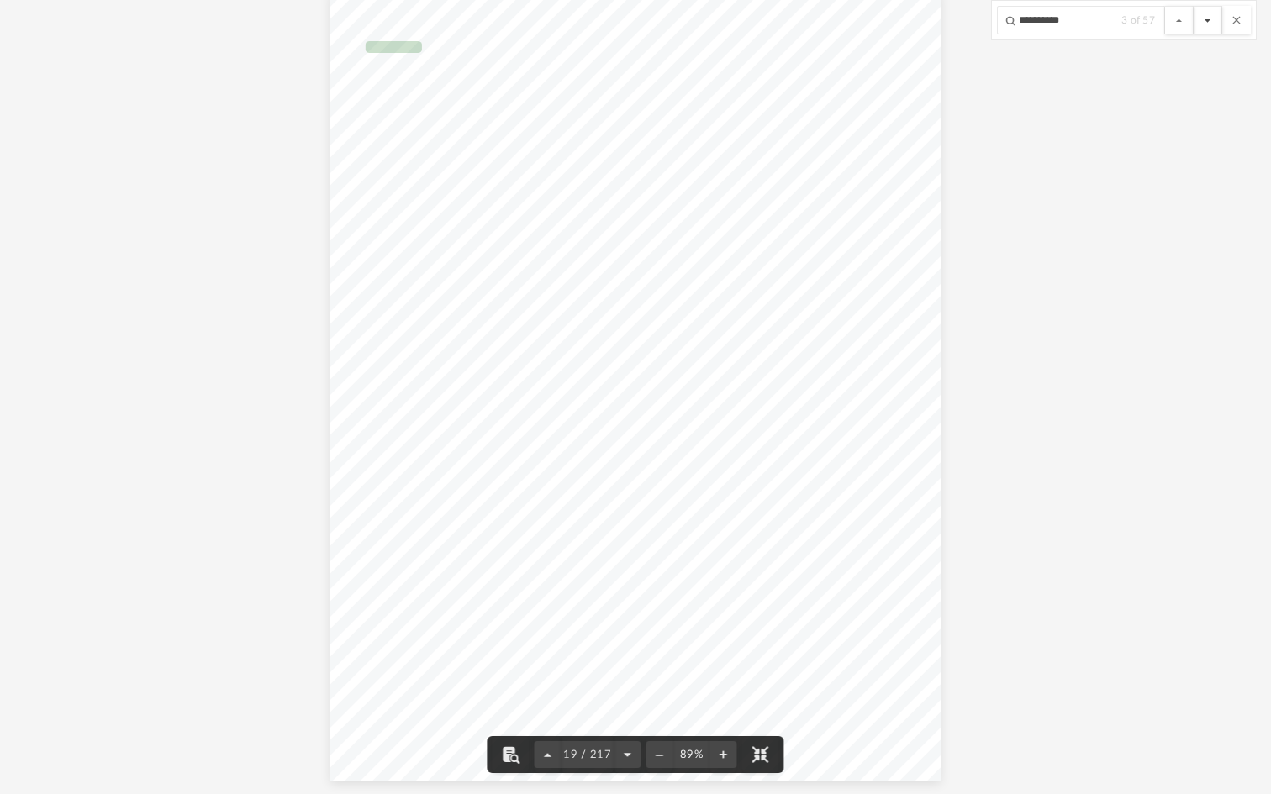
click at [1189, 18] on button "File preview" at bounding box center [1207, 20] width 29 height 29
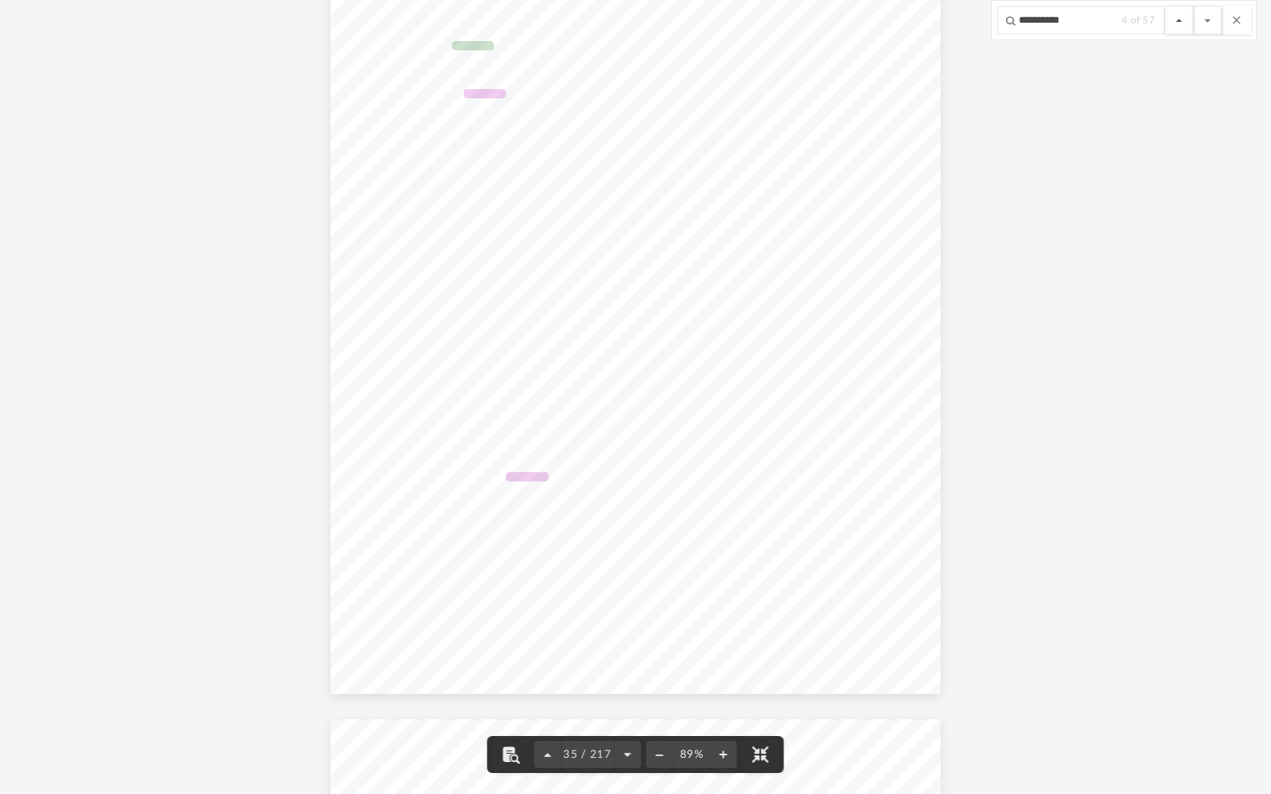
click at [1179, 21] on button "File preview" at bounding box center [1179, 20] width 29 height 29
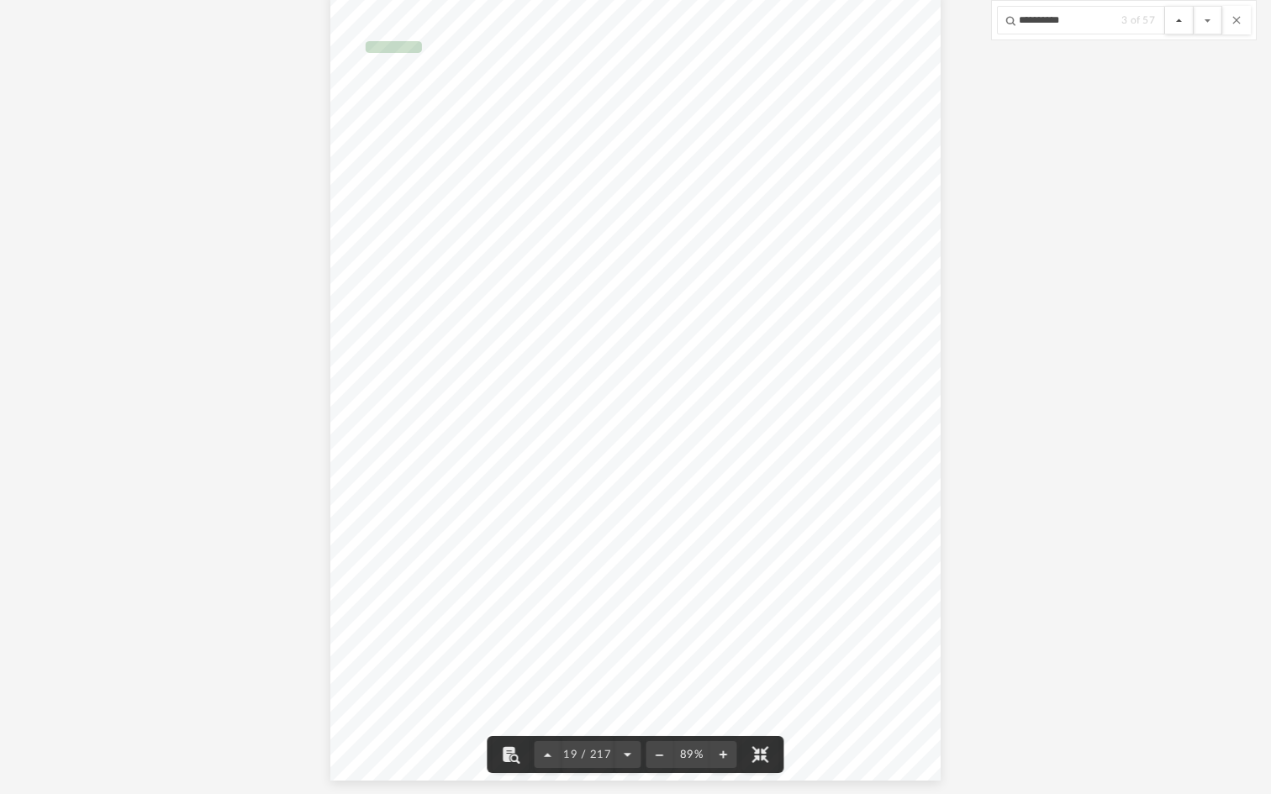
click at [1176, 23] on button "File preview" at bounding box center [1179, 20] width 29 height 29
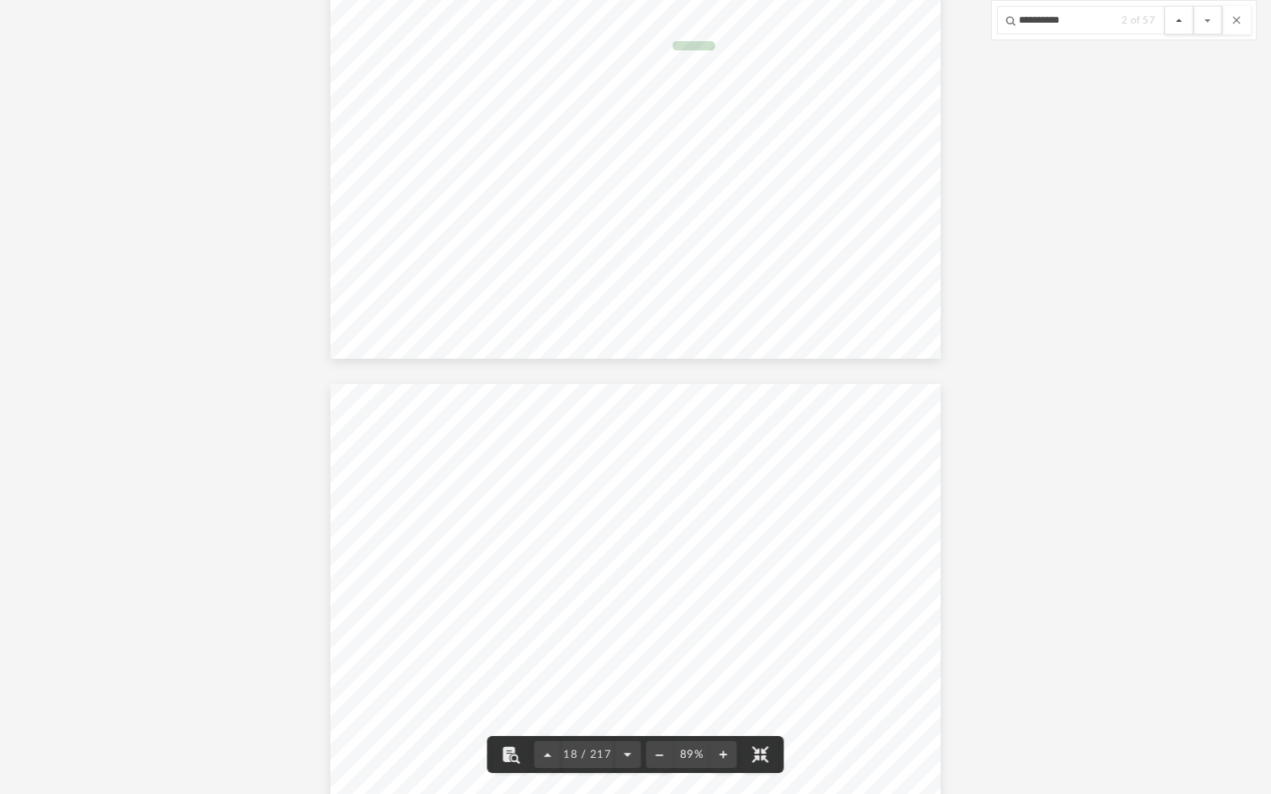
click at [1183, 20] on button "File preview" at bounding box center [1179, 20] width 29 height 29
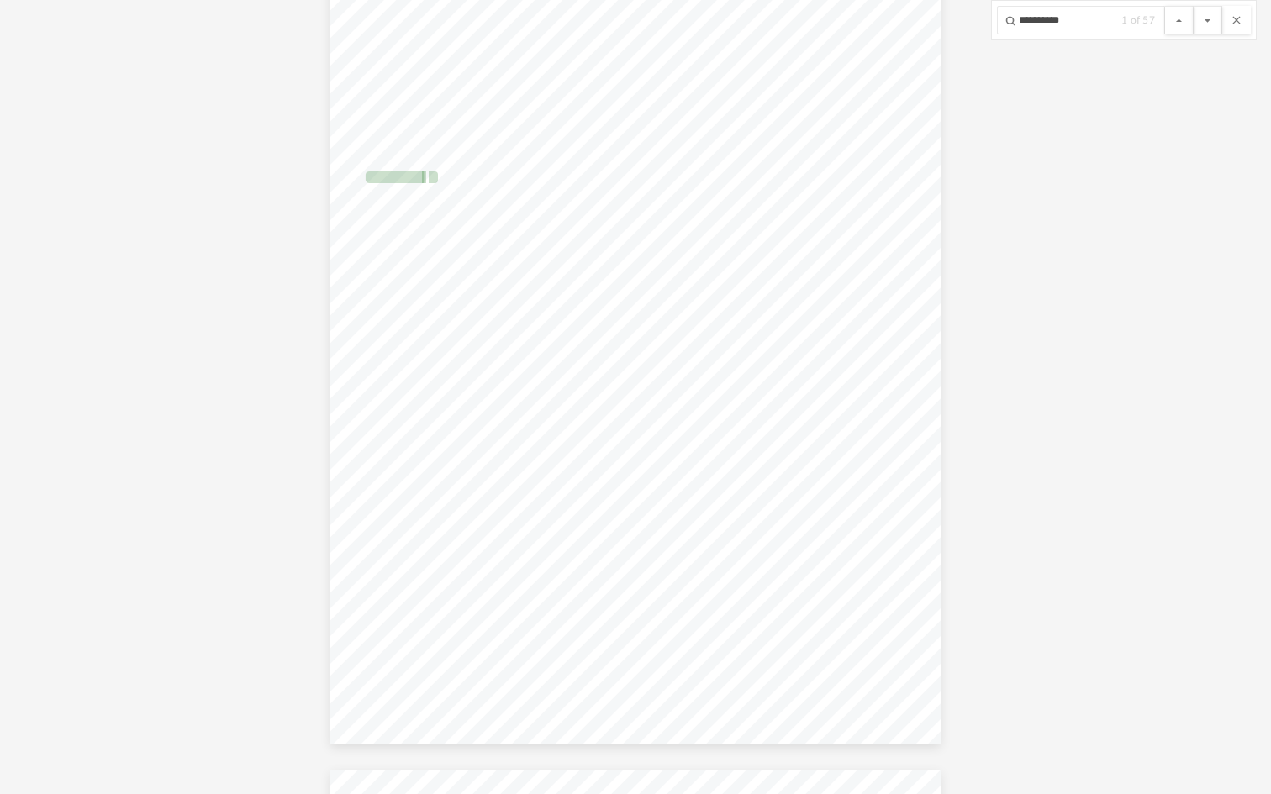
scroll to position [3321, 0]
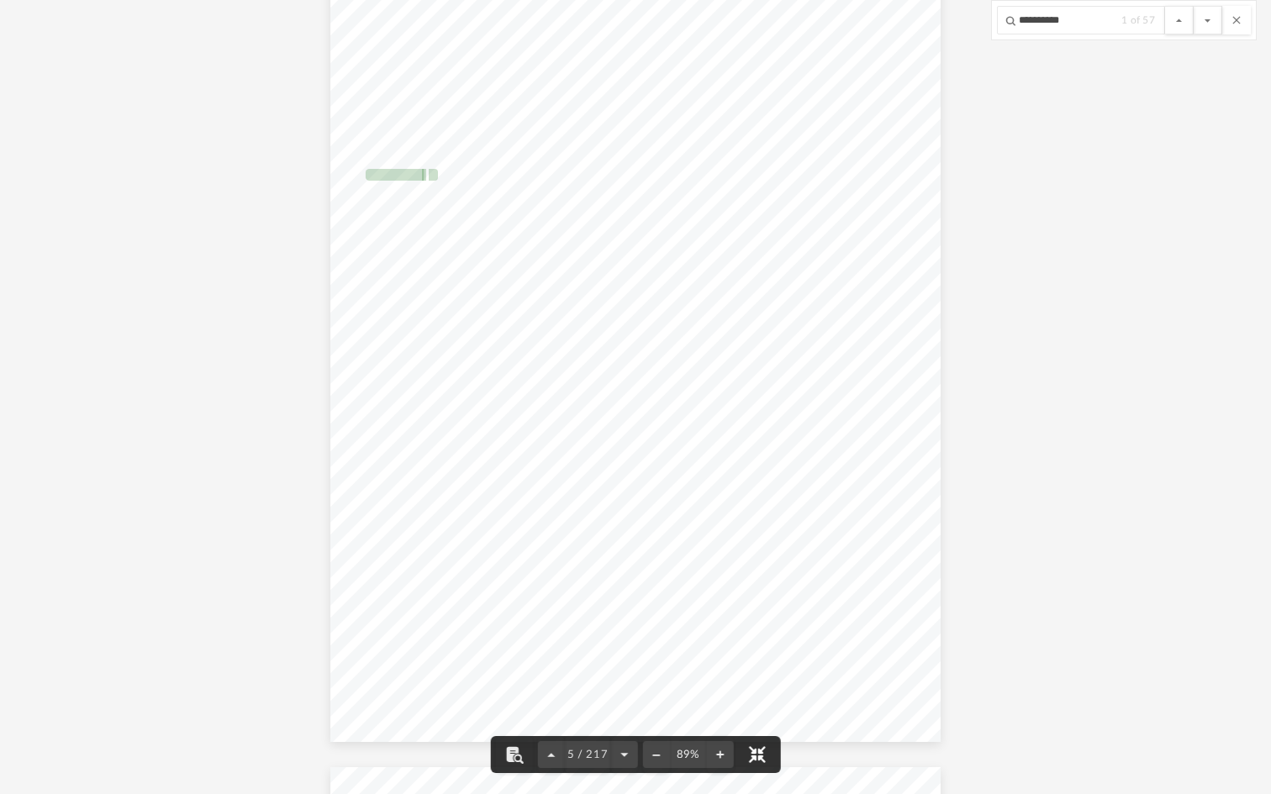
click at [756, 590] on button "File preview" at bounding box center [756, 754] width 37 height 37
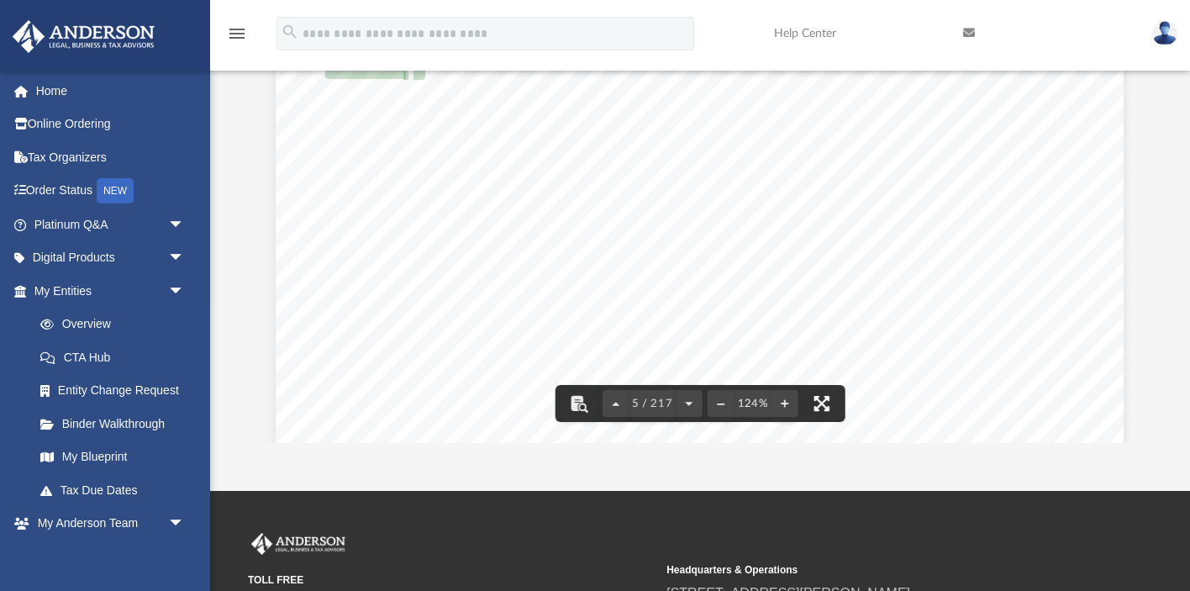
scroll to position [4749, 0]
drag, startPoint x: 330, startPoint y: 187, endPoint x: 374, endPoint y: 188, distance: 43.7
click at [374, 188] on span "SELF-EMPLOYED" at bounding box center [390, 188] width 128 height 13
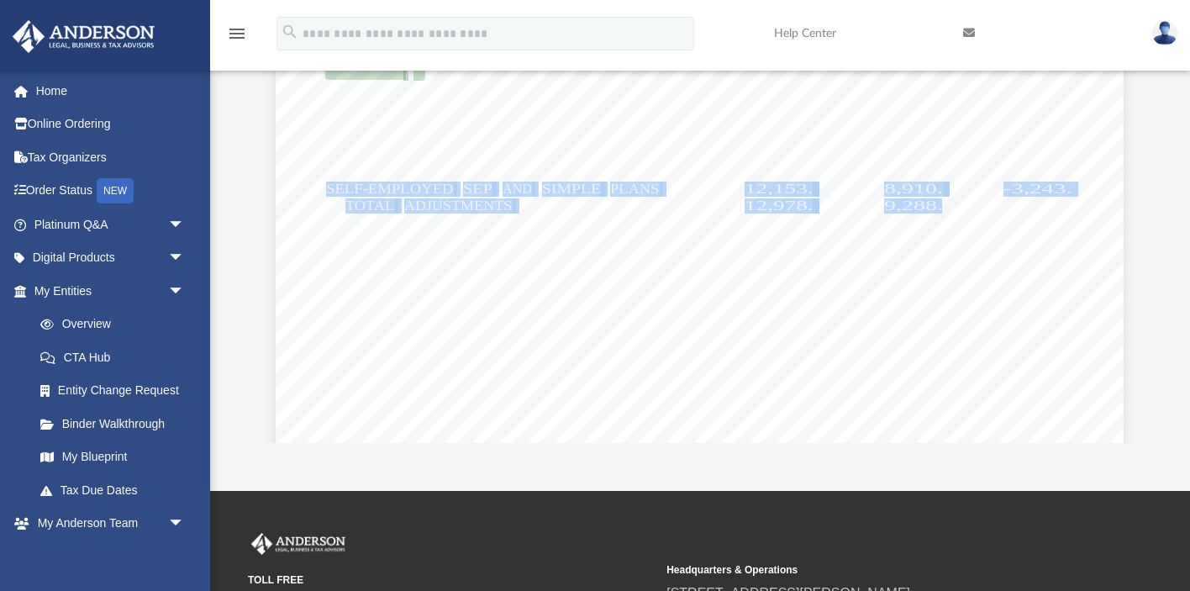
drag, startPoint x: 329, startPoint y: 187, endPoint x: 939, endPoint y: 209, distance: 610.5
click at [939, 209] on div "426301 [DATE] Tax Year Tax Year [DATE] Increase (Decrease) Description 2023 Nam…" at bounding box center [700, 311] width 848 height 1097
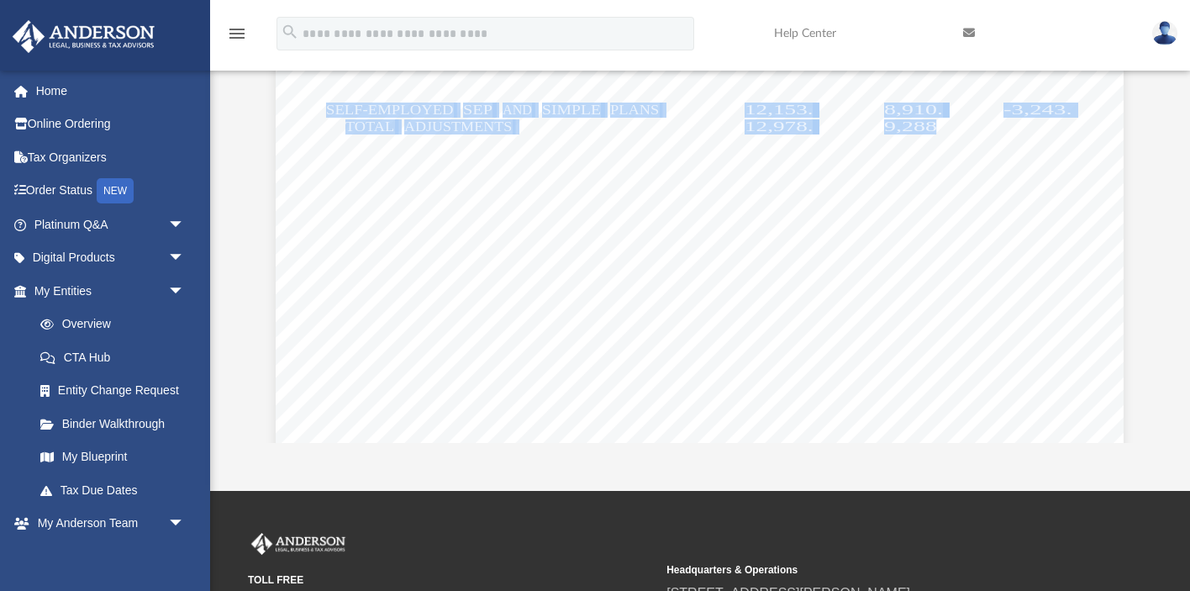
scroll to position [4842, 0]
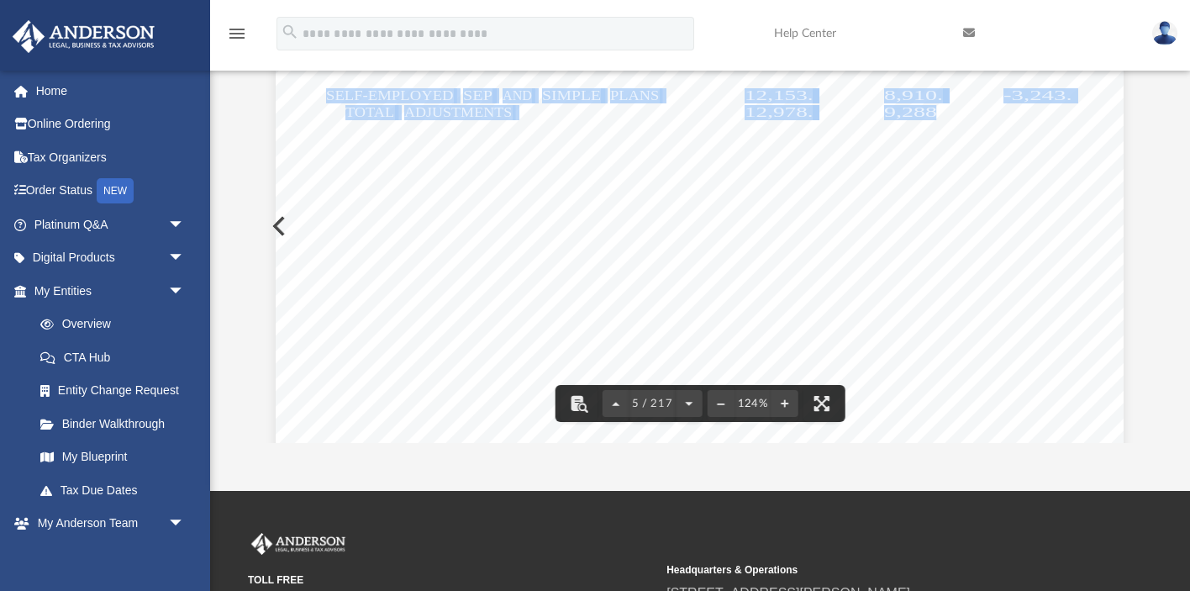
click at [866, 252] on div "426301 [DATE] Tax Year Tax Year [DATE] Increase (Decrease) Description 2023 Nam…" at bounding box center [700, 218] width 848 height 1097
click at [905, 210] on span "29,703." at bounding box center [908, 211] width 69 height 13
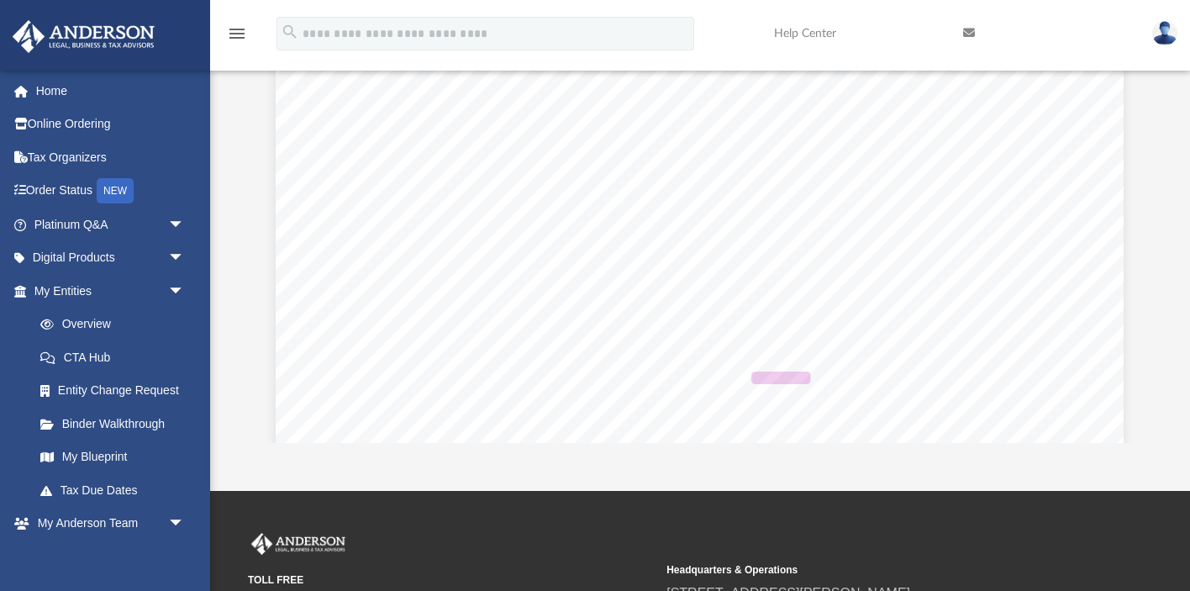
scroll to position [18265, 0]
click at [832, 312] on span "~~~~~~~~~~~~~~~~~~~~~~~~~~~~~" at bounding box center [779, 312] width 286 height 11
